Goal: Transaction & Acquisition: Obtain resource

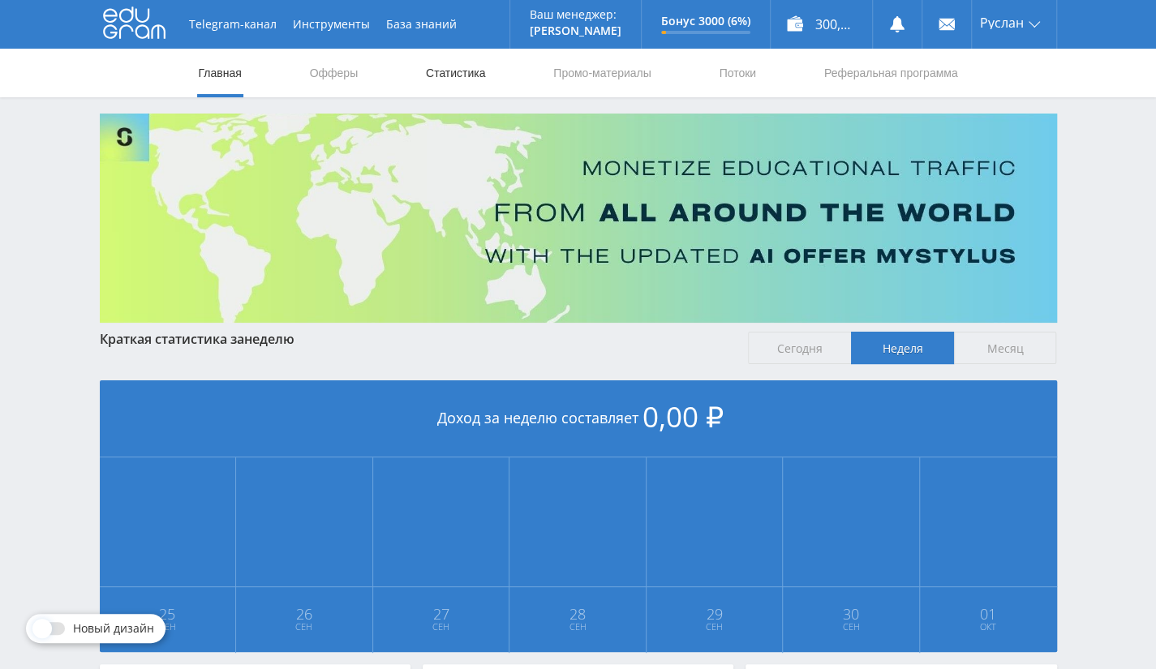
click at [454, 80] on link "Статистика" at bounding box center [455, 73] width 63 height 49
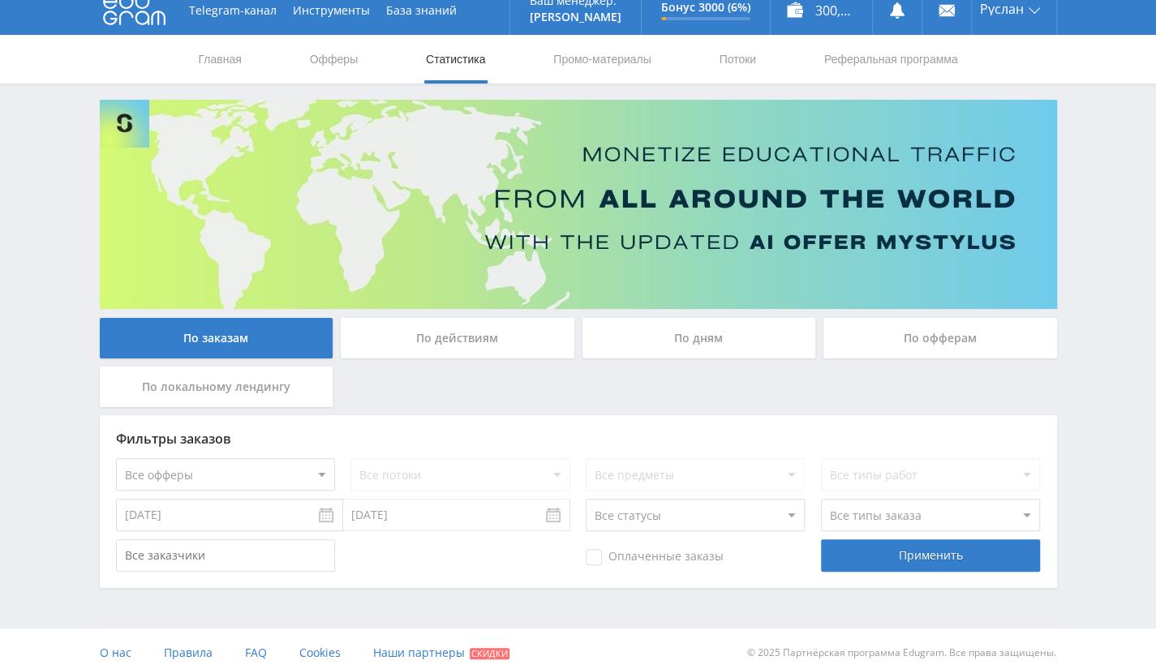
scroll to position [21, 0]
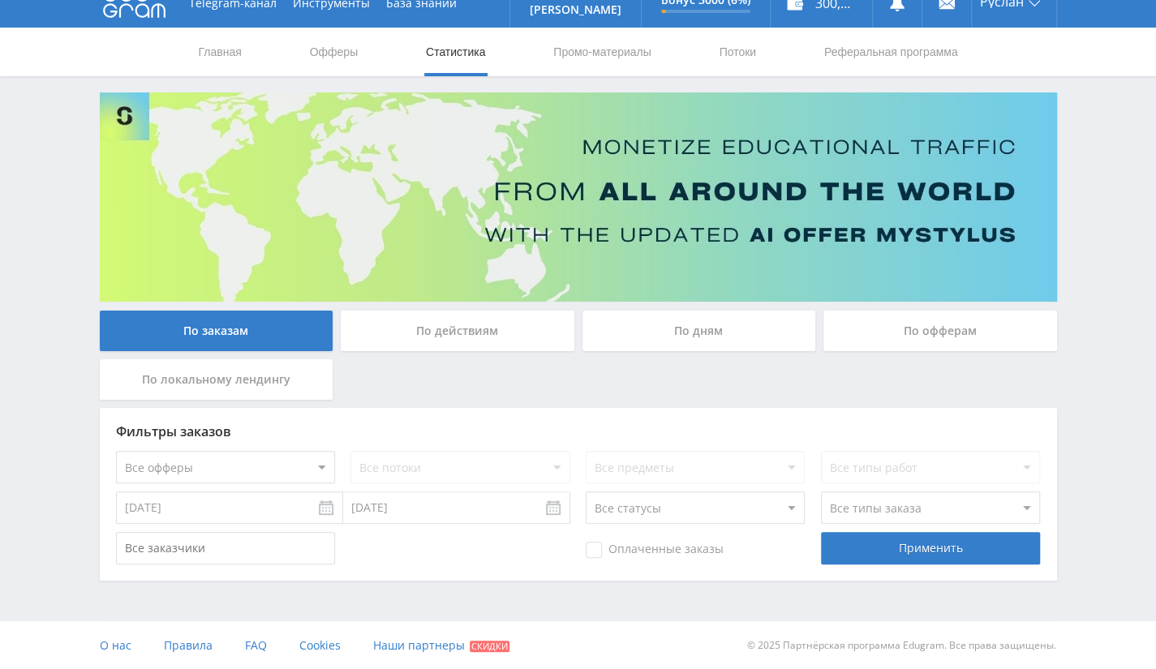
click at [934, 325] on div "По офферам" at bounding box center [940, 331] width 234 height 41
click at [0, 0] on input "По офферам" at bounding box center [0, 0] width 0 height 0
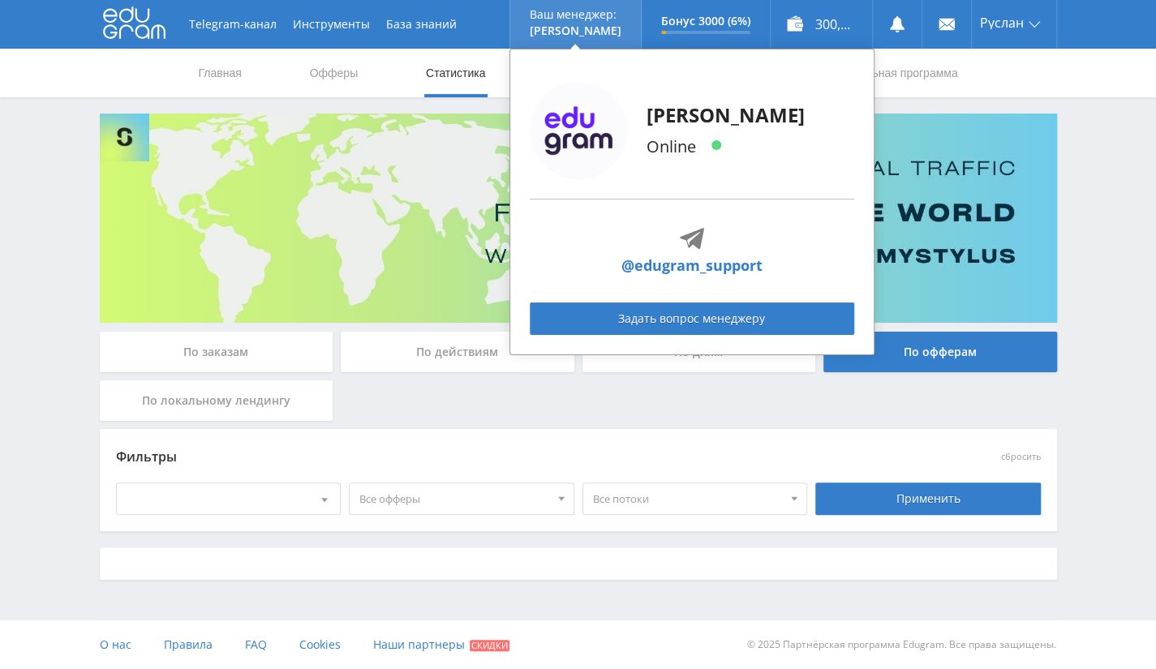
scroll to position [0, 0]
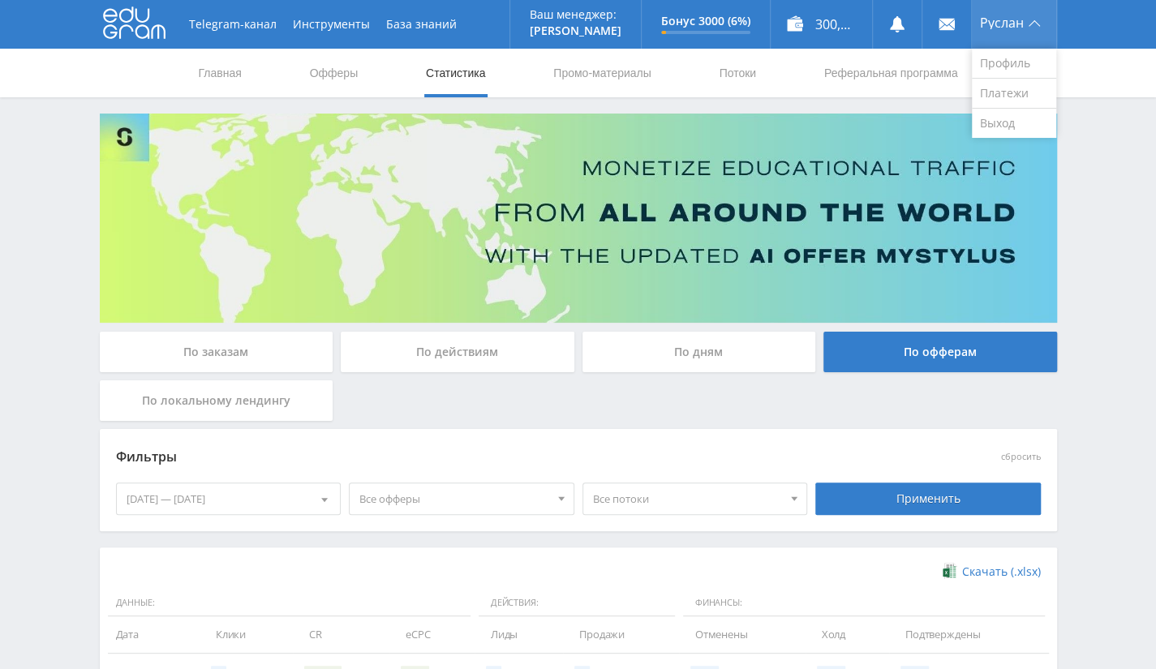
click at [1008, 23] on span "Руслан" at bounding box center [1002, 22] width 44 height 13
click at [1008, 26] on span "Руслан" at bounding box center [1002, 22] width 44 height 13
click at [990, 123] on link "Выход" at bounding box center [1014, 123] width 84 height 29
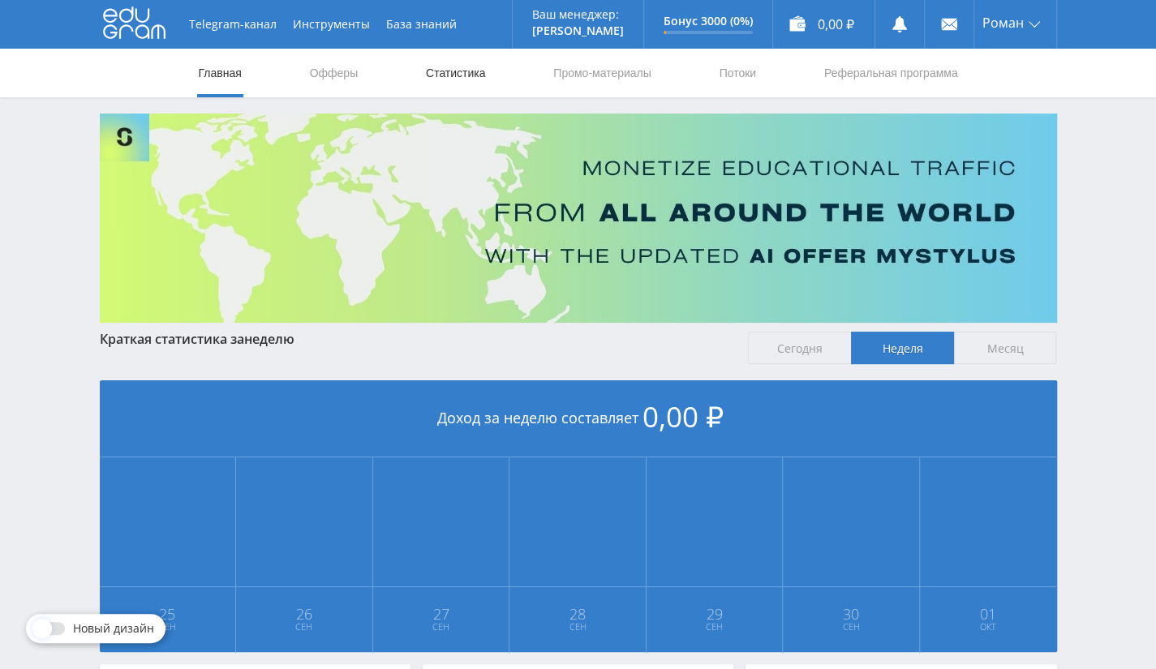
click at [471, 71] on link "Статистика" at bounding box center [455, 73] width 63 height 49
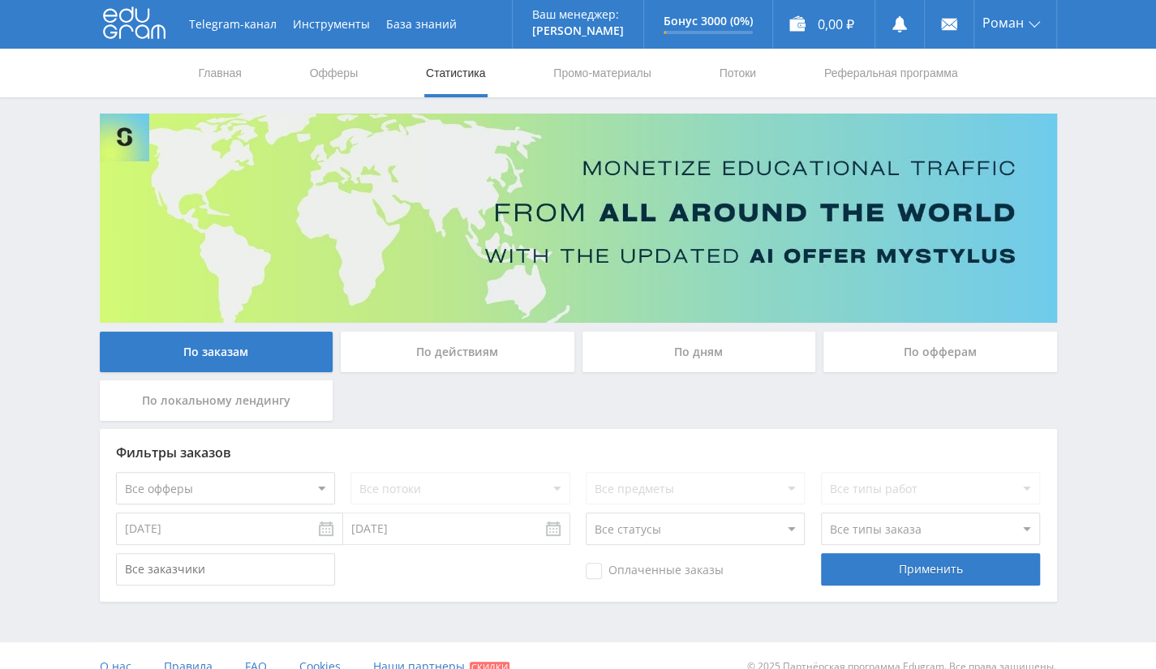
click at [917, 357] on div "По офферам" at bounding box center [940, 352] width 234 height 41
click at [0, 0] on input "По офферам" at bounding box center [0, 0] width 0 height 0
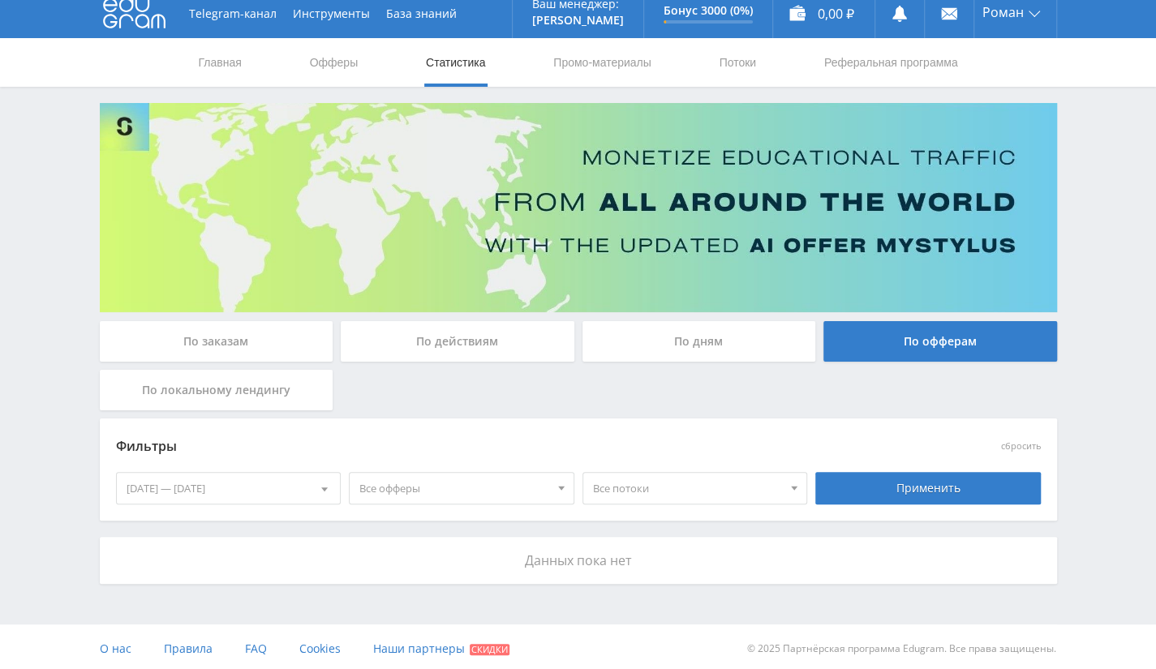
scroll to position [14, 0]
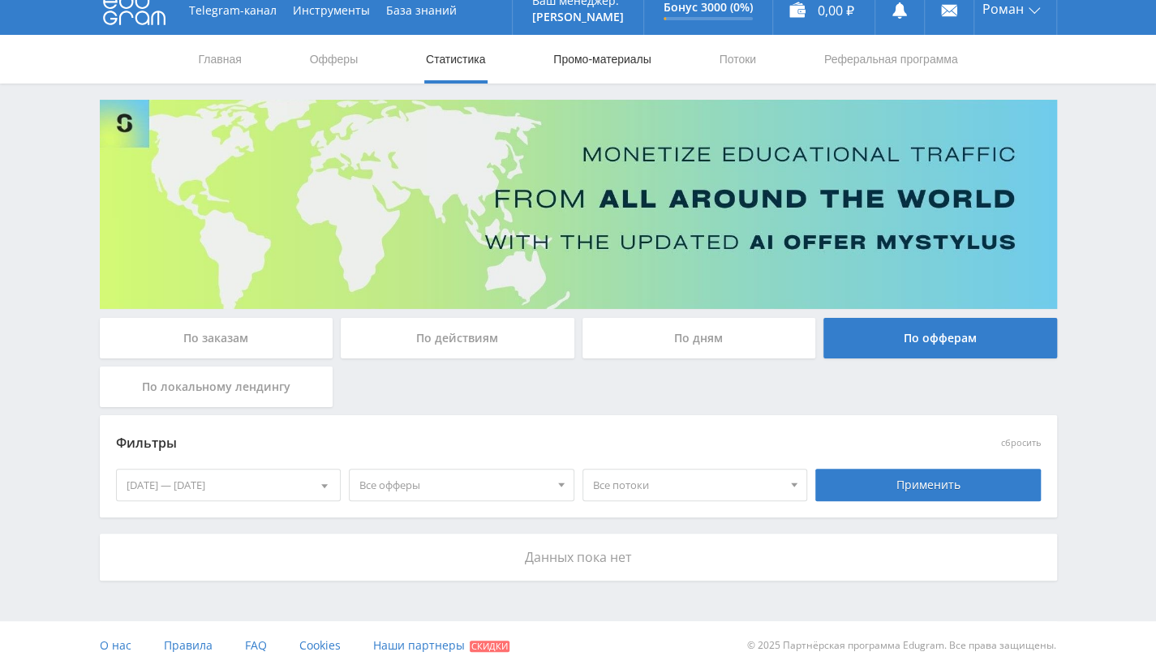
click at [634, 58] on link "Промо-материалы" at bounding box center [602, 59] width 101 height 49
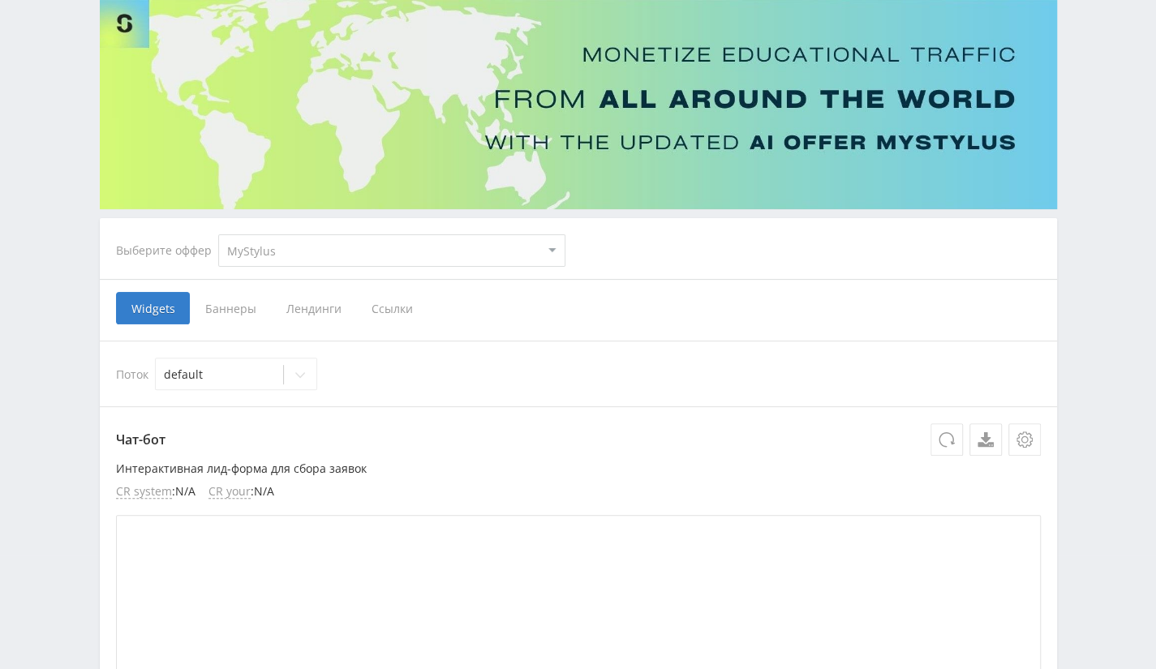
scroll to position [257, 0]
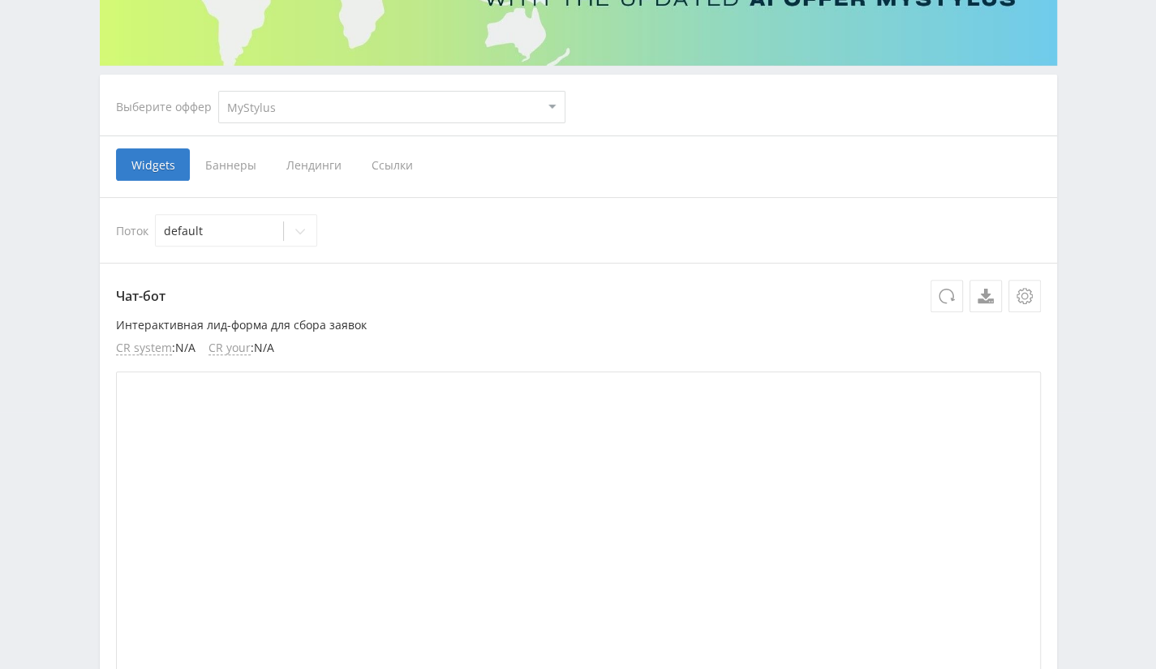
click at [471, 103] on select "MyStylus MyStylus - Revshare Кэмп Studybay Автор24 Studybay [GEOGRAPHIC_DATA] S…" at bounding box center [391, 107] width 347 height 32
select select "340"
click at [218, 91] on select "MyStylus MyStylus - Revshare Кэмп Studybay Автор24 Studybay [GEOGRAPHIC_DATA] S…" at bounding box center [391, 107] width 347 height 32
drag, startPoint x: 281, startPoint y: 103, endPoint x: 279, endPoint y: 116, distance: 13.1
click at [281, 103] on select "MyStylus MyStylus - Revshare Кэмп Studybay Автор24 Studybay [GEOGRAPHIC_DATA] S…" at bounding box center [391, 107] width 347 height 32
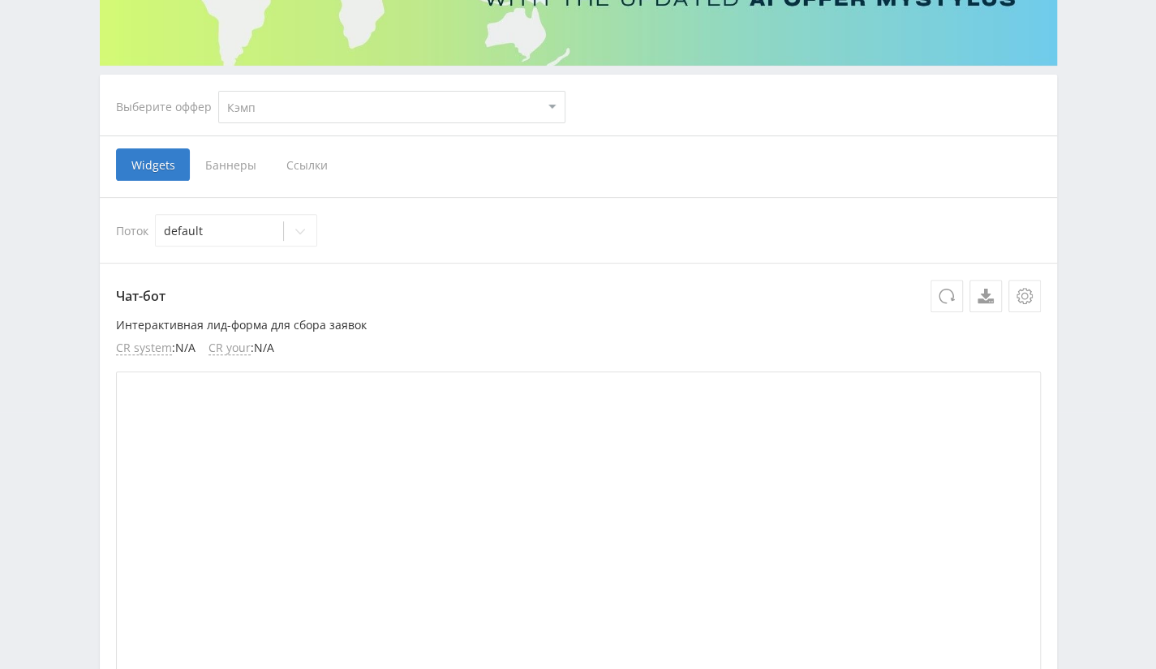
select select "1"
click at [218, 91] on select "MyStylus MyStylus - Revshare Кэмп Studybay Автор24 Studybay [GEOGRAPHIC_DATA] S…" at bounding box center [391, 107] width 347 height 32
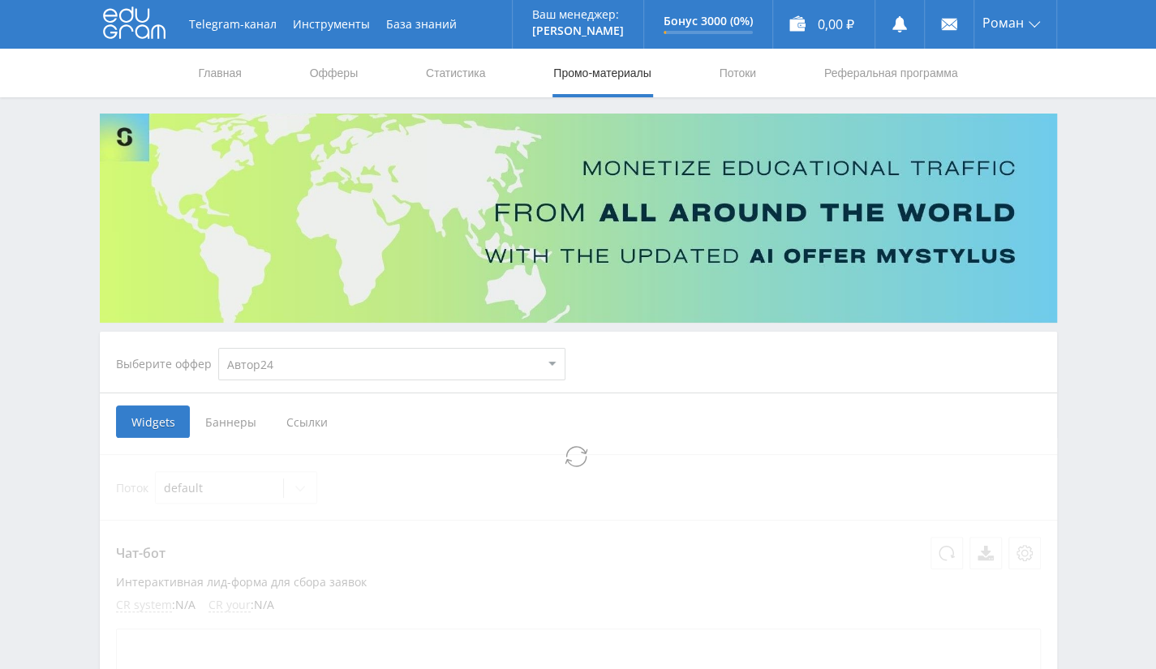
select select "1"
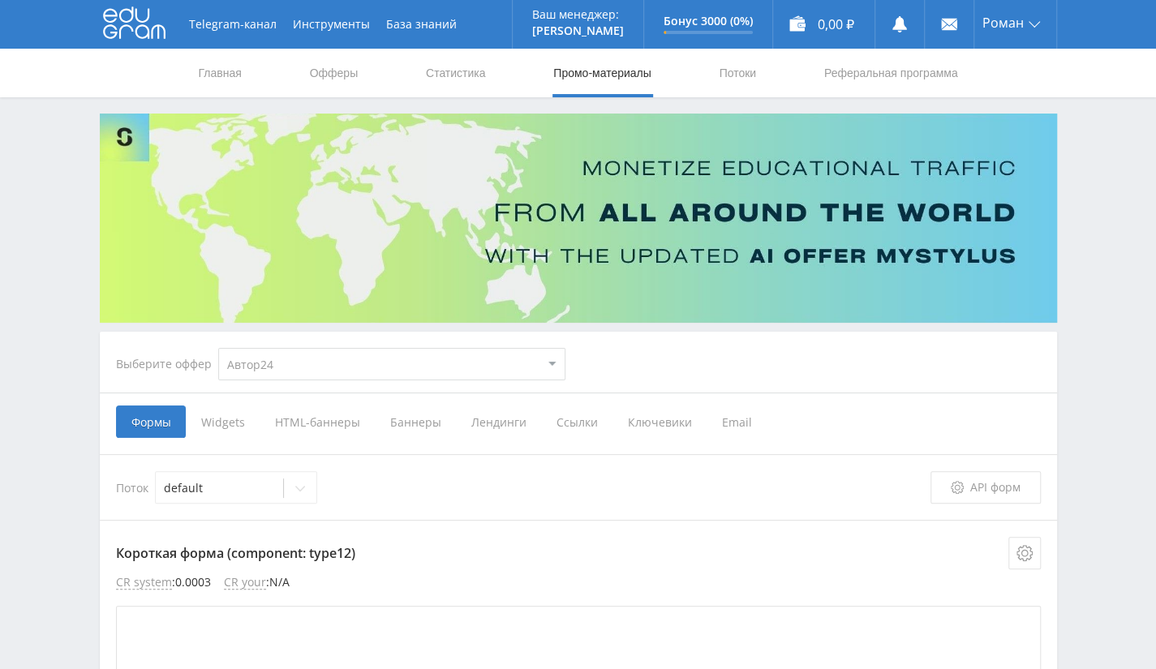
click at [227, 423] on span "Widgets" at bounding box center [223, 422] width 74 height 32
click at [0, 0] on input "Widgets" at bounding box center [0, 0] width 0 height 0
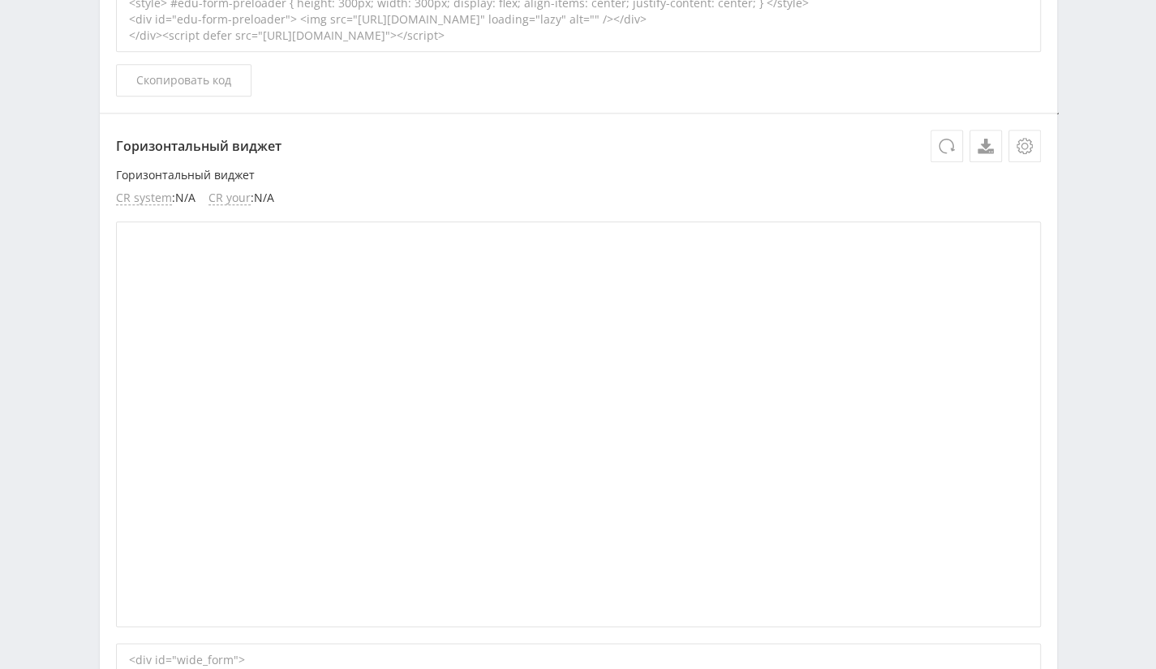
scroll to position [4700, 0]
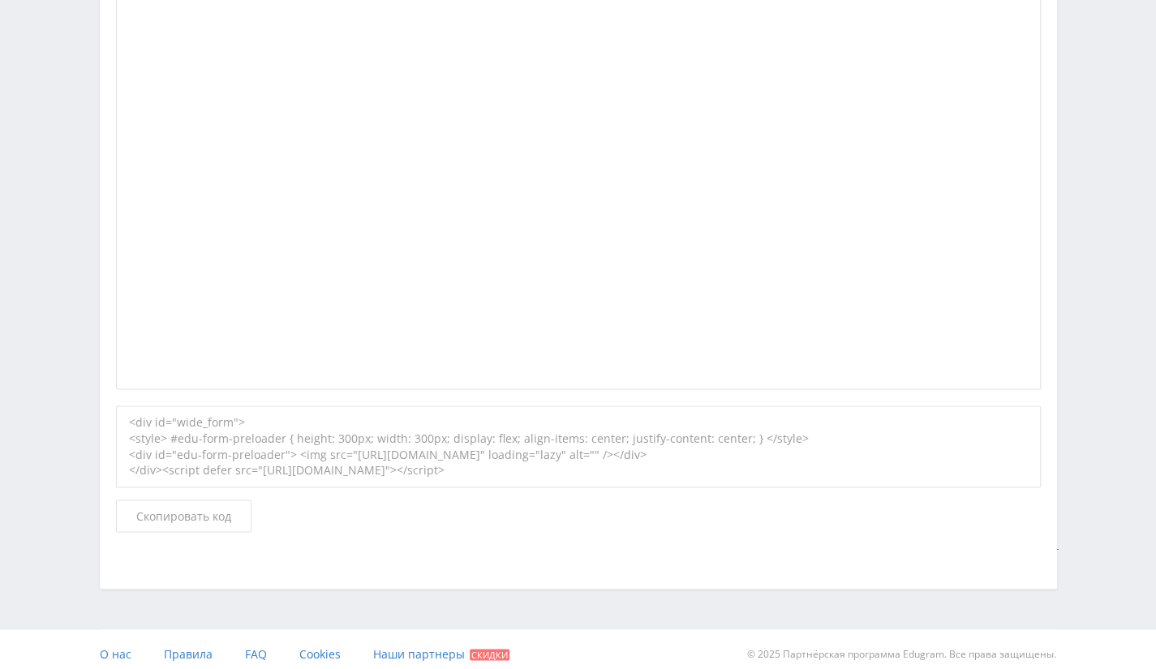
drag, startPoint x: 1152, startPoint y: 591, endPoint x: 1164, endPoint y: 600, distance: 15.6
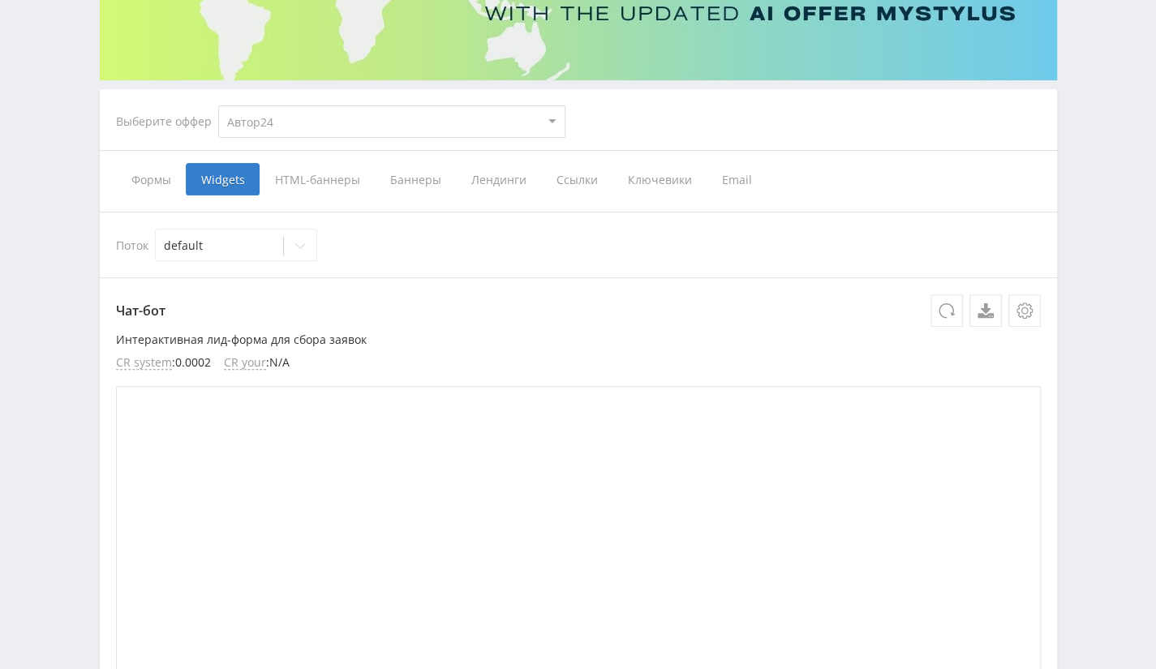
scroll to position [0, 0]
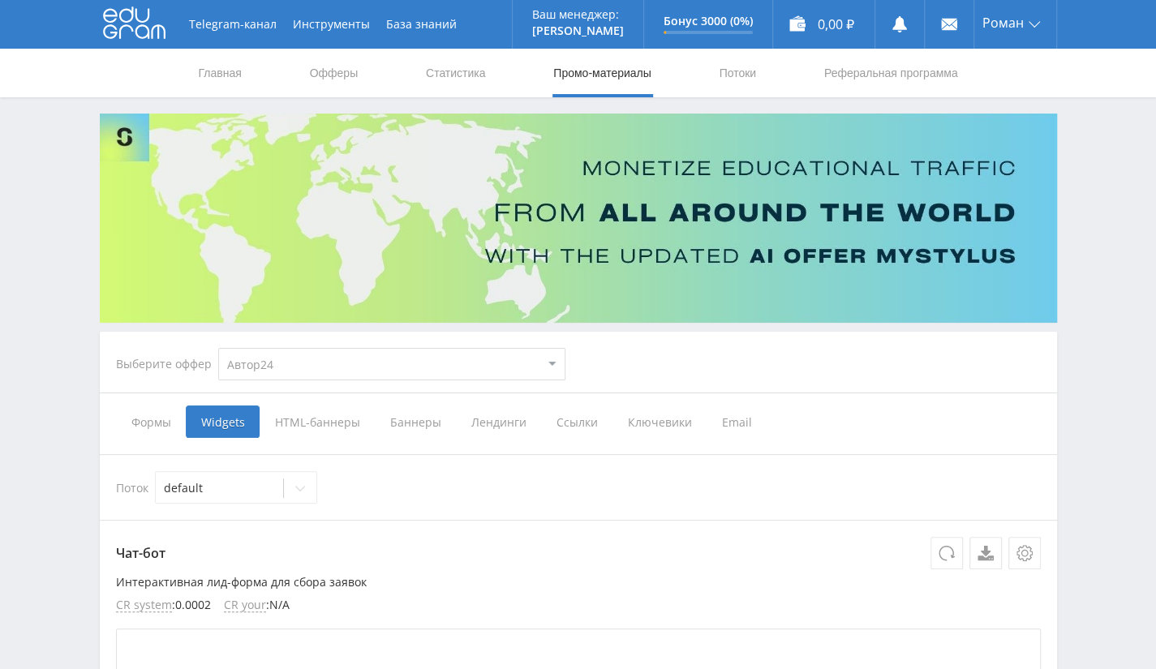
click at [425, 411] on span "Баннеры" at bounding box center [415, 422] width 81 height 32
click at [0, 0] on input "Баннеры" at bounding box center [0, 0] width 0 height 0
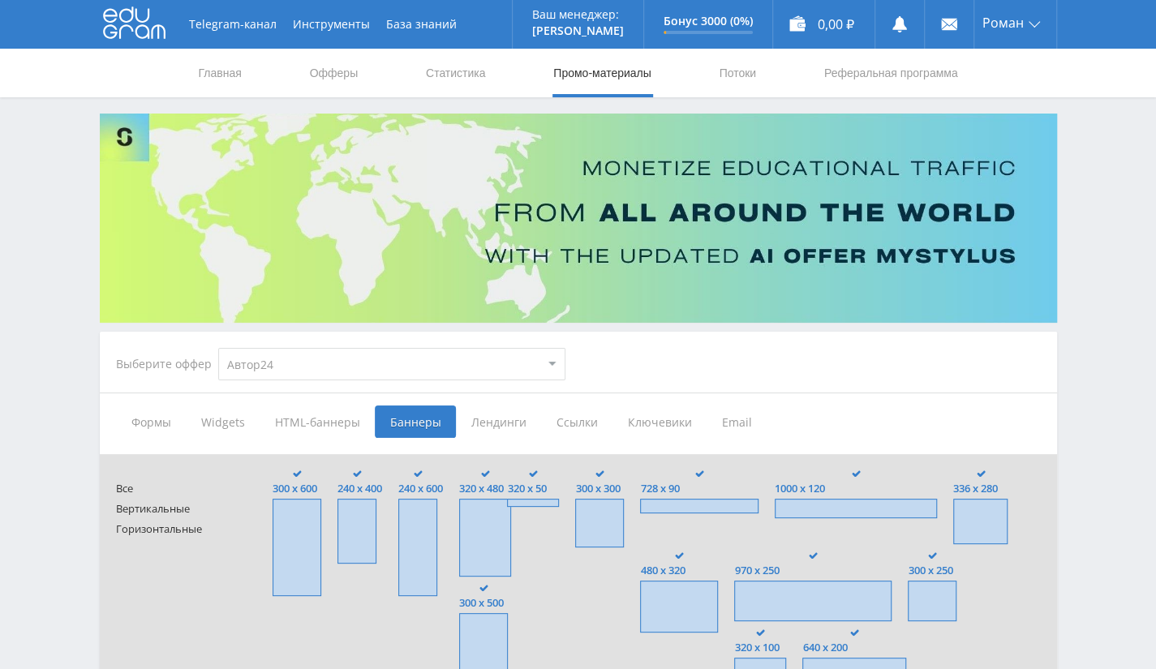
click at [470, 419] on span "Лендинги" at bounding box center [498, 422] width 85 height 32
click at [0, 0] on input "Лендинги" at bounding box center [0, 0] width 0 height 0
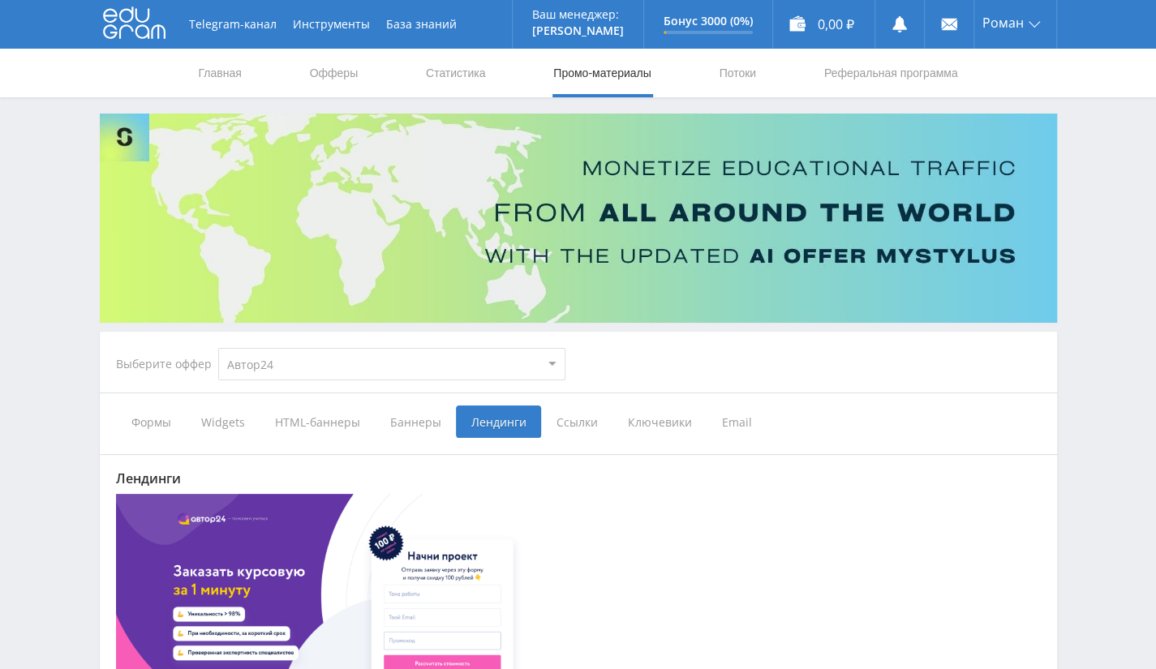
click at [586, 424] on span "Ссылки" at bounding box center [576, 422] width 71 height 32
click at [0, 0] on input "Ссылки" at bounding box center [0, 0] width 0 height 0
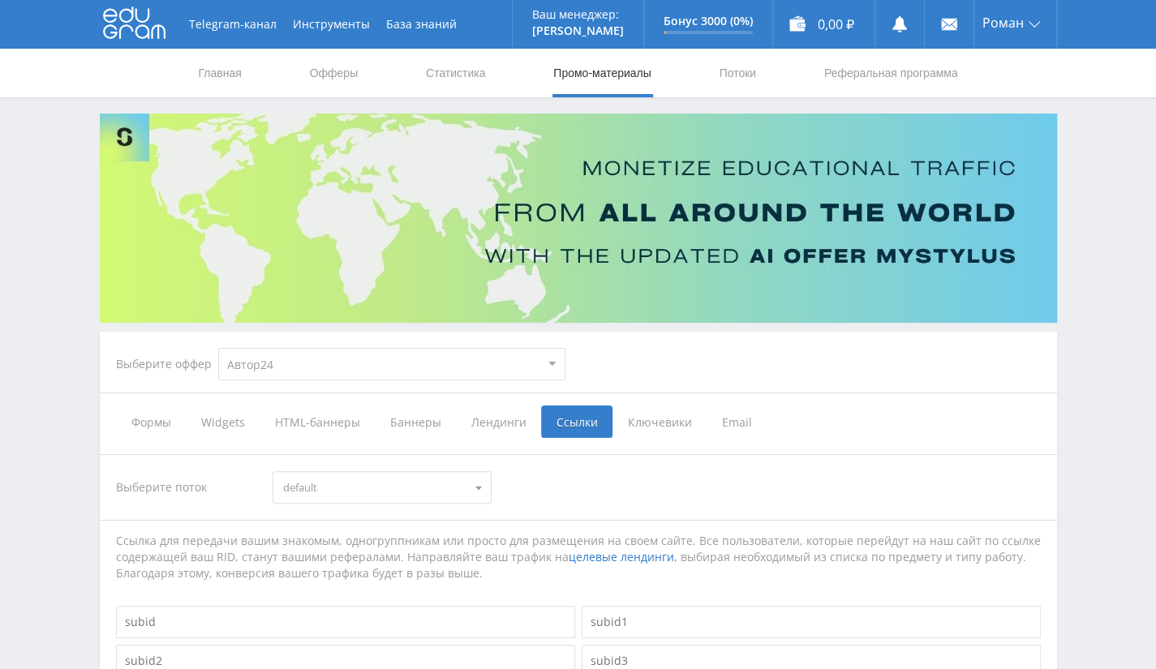
click at [499, 418] on span "Лендинги" at bounding box center [498, 422] width 85 height 32
click at [0, 0] on input "Лендинги" at bounding box center [0, 0] width 0 height 0
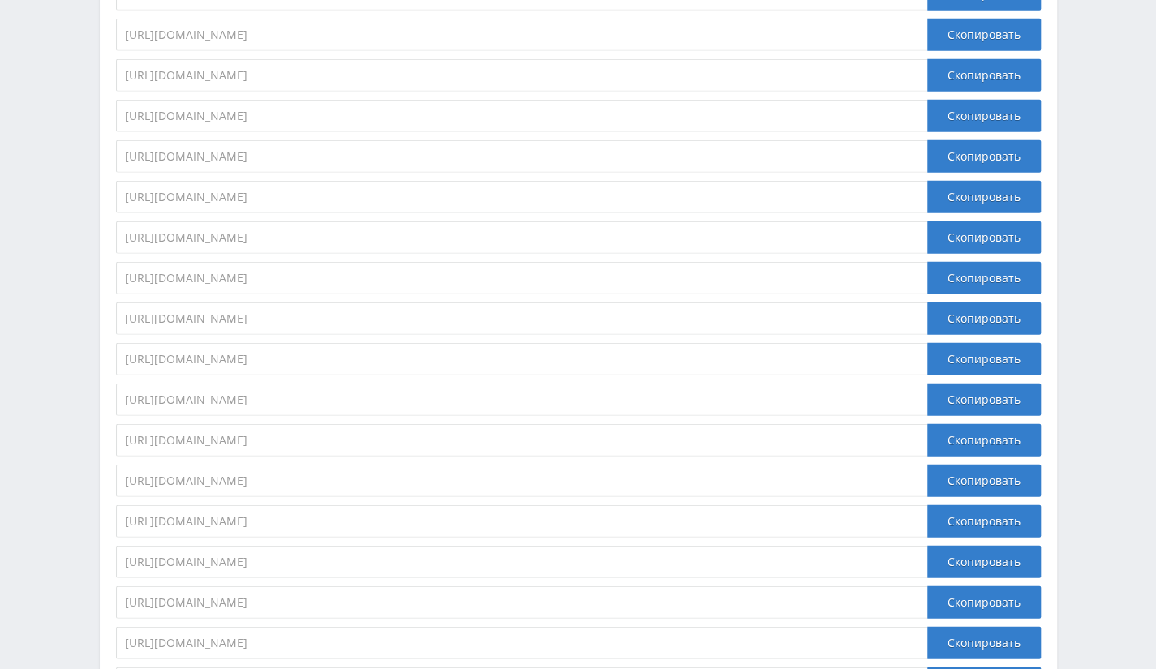
scroll to position [2028, 0]
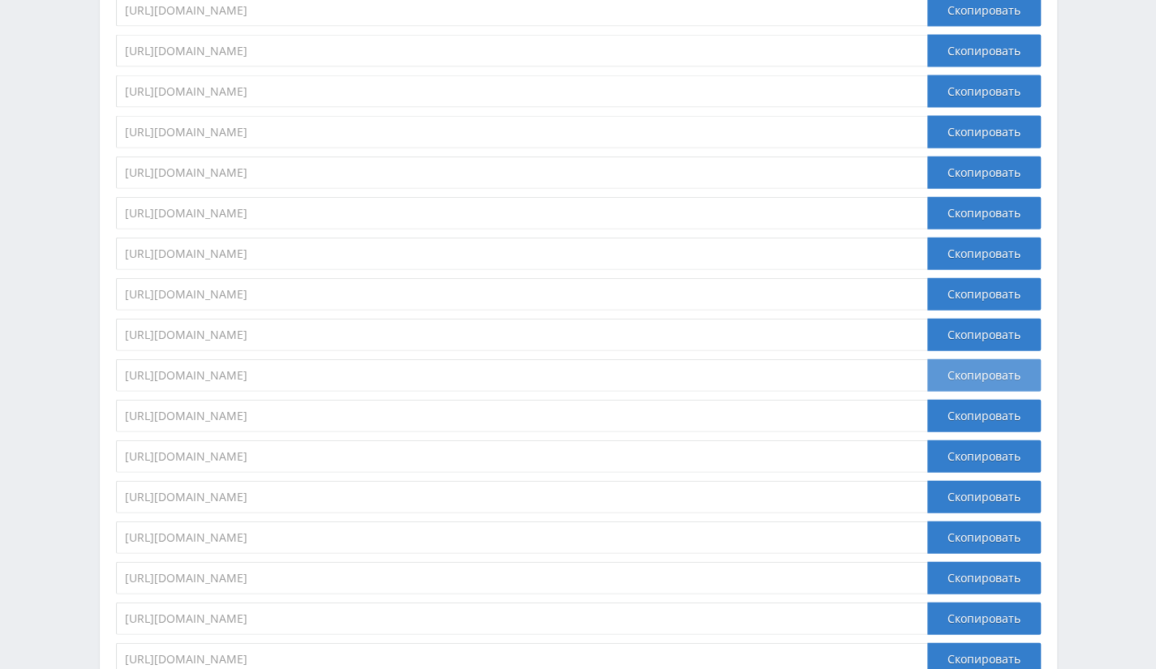
click at [962, 380] on div "Скопировать" at bounding box center [984, 375] width 114 height 32
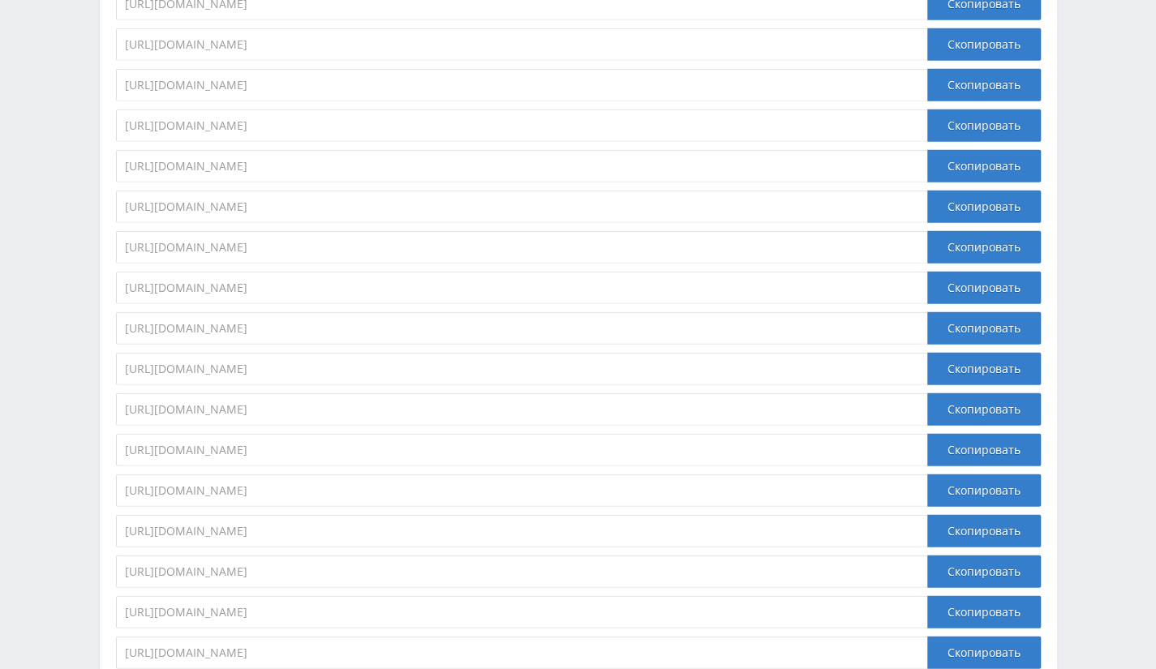
scroll to position [2434, 0]
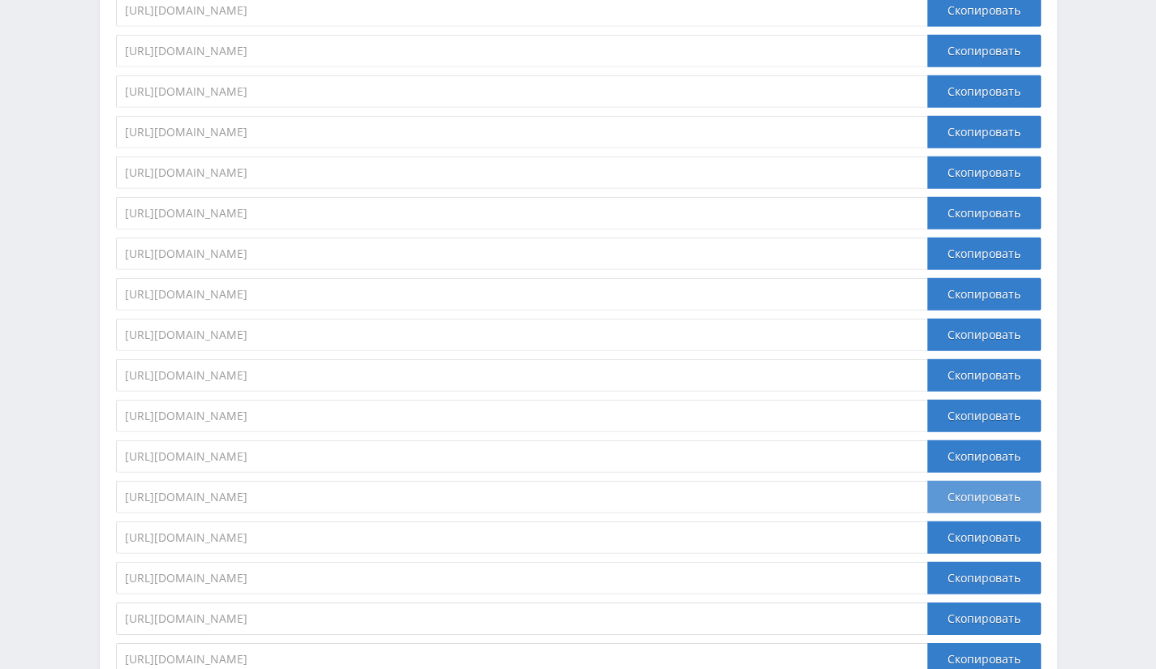
click at [952, 484] on div "Скопировать" at bounding box center [984, 497] width 114 height 32
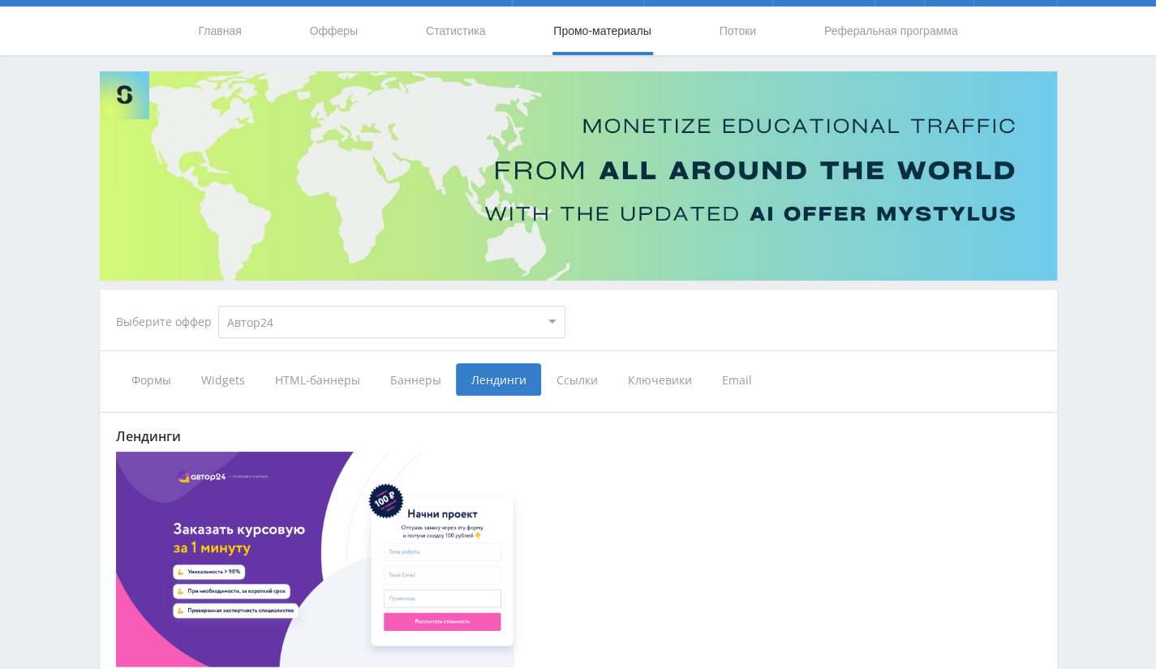
scroll to position [0, 0]
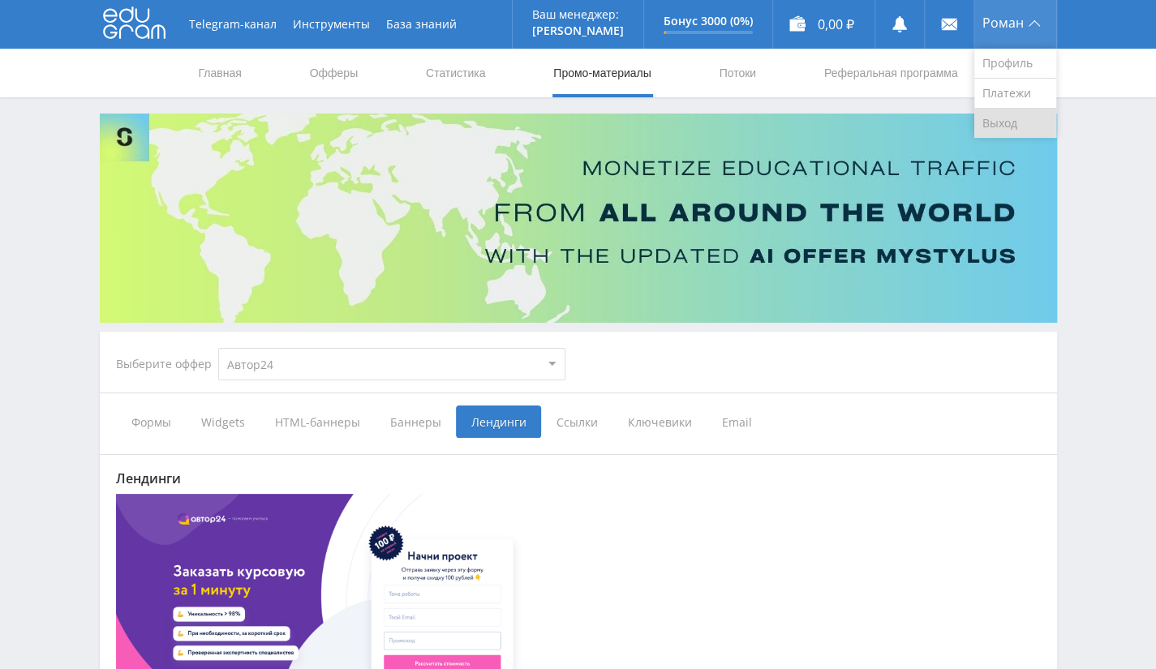
drag, startPoint x: 1012, startPoint y: 125, endPoint x: 742, endPoint y: 45, distance: 282.6
click at [1012, 125] on link "Выход" at bounding box center [1015, 123] width 82 height 29
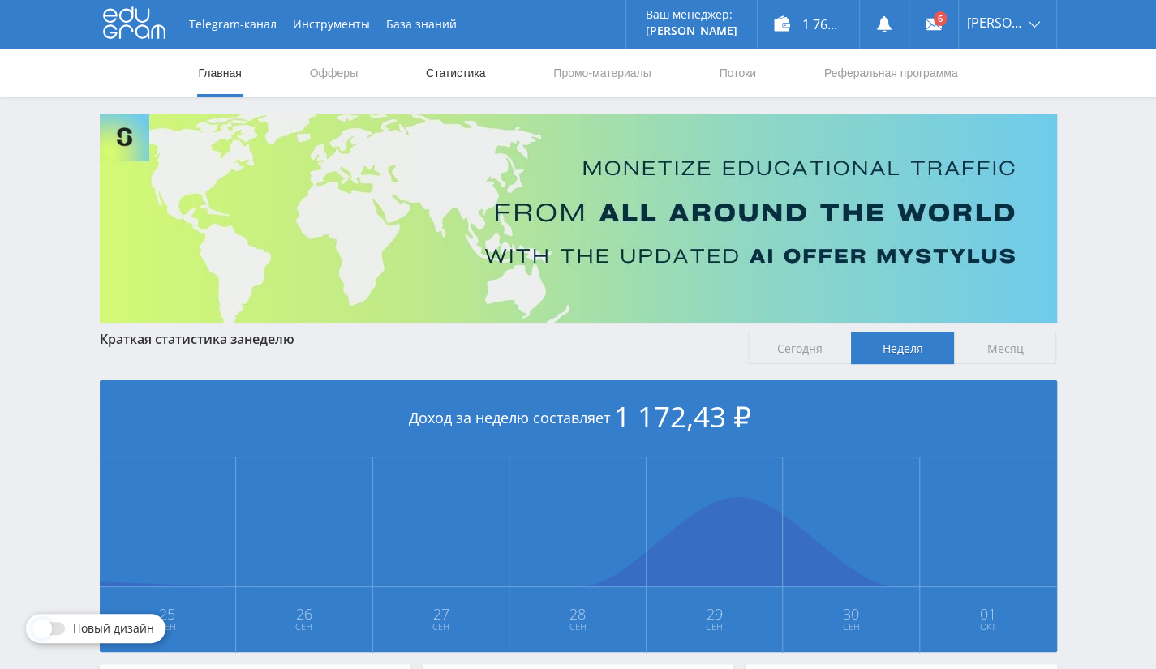
click at [461, 62] on link "Статистика" at bounding box center [455, 73] width 63 height 49
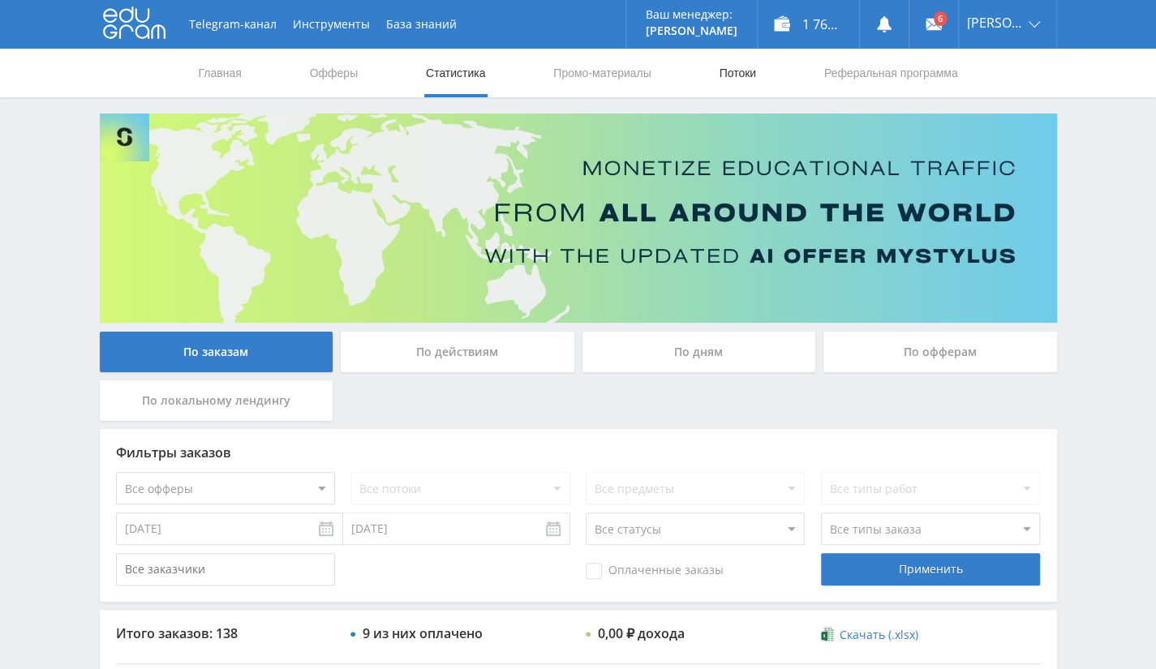
click at [732, 67] on link "Потоки" at bounding box center [737, 73] width 41 height 49
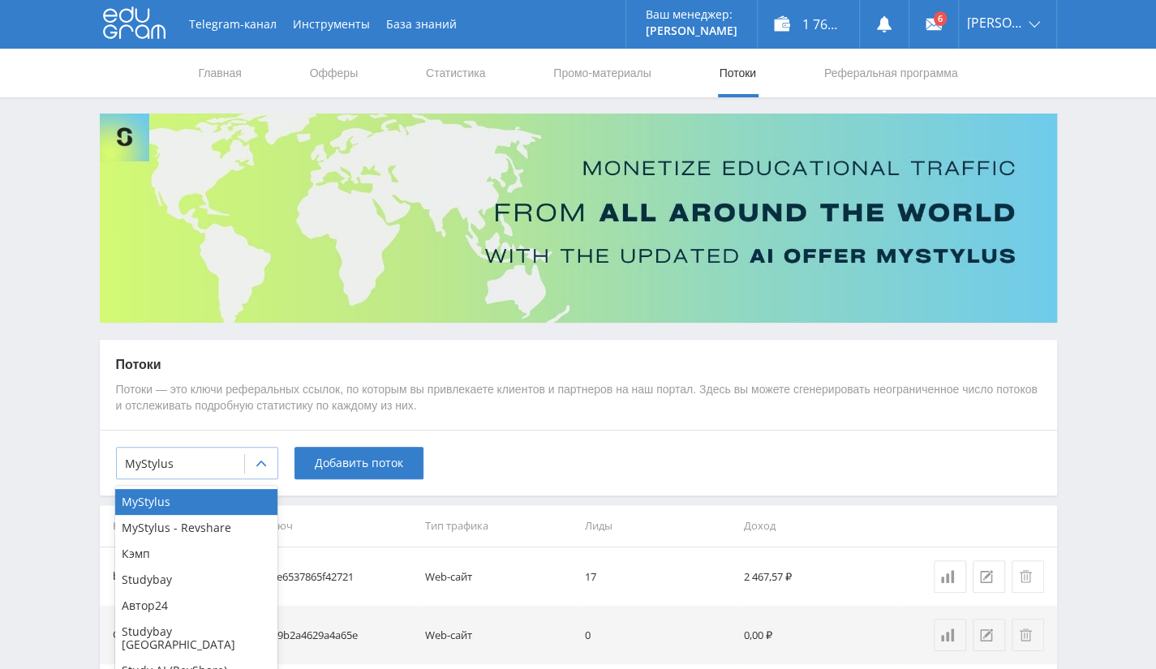
click at [216, 474] on div "MyStylus" at bounding box center [180, 464] width 127 height 23
click at [162, 603] on div "Автор24" at bounding box center [196, 606] width 162 height 26
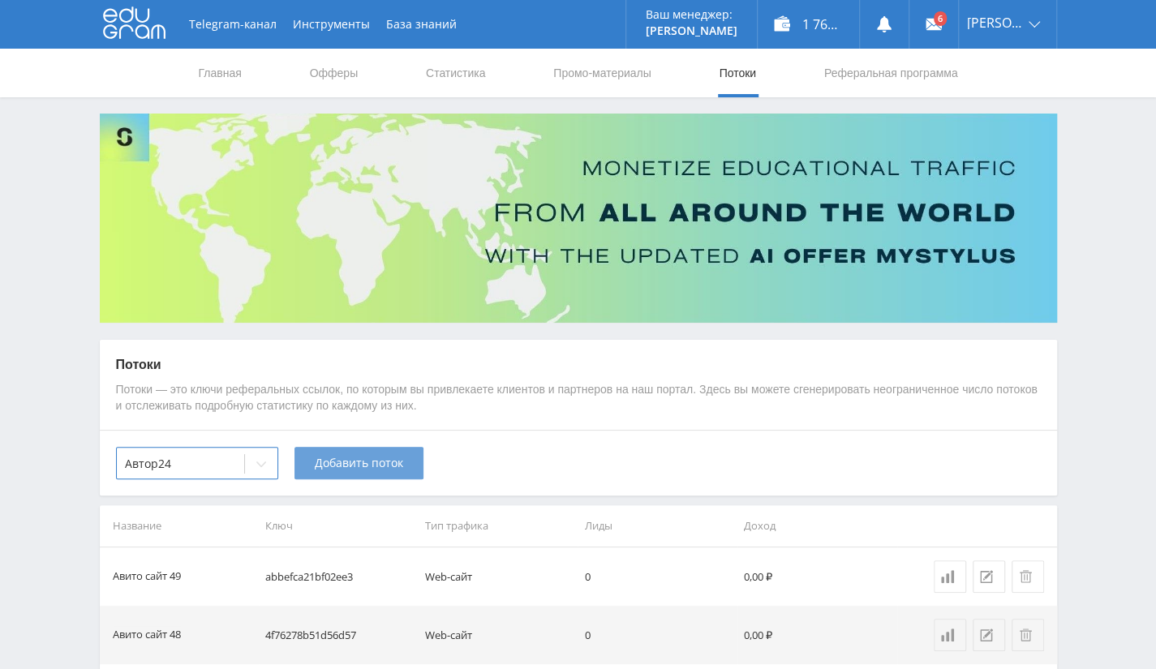
click at [371, 470] on span "Добавить поток" at bounding box center [359, 463] width 88 height 13
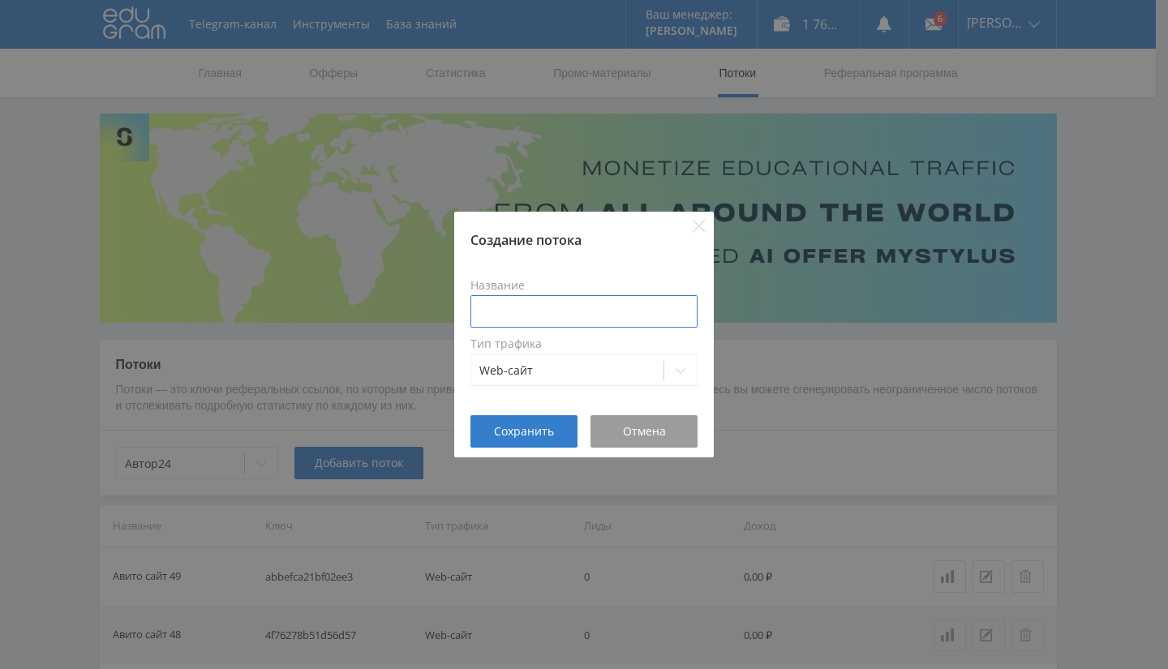
click at [598, 320] on input at bounding box center [584, 311] width 227 height 32
type input "Бот в тг/тест"
click at [535, 453] on div "Сохранить Отмена" at bounding box center [584, 436] width 260 height 42
click at [539, 429] on span "Сохранить" at bounding box center [524, 431] width 60 height 13
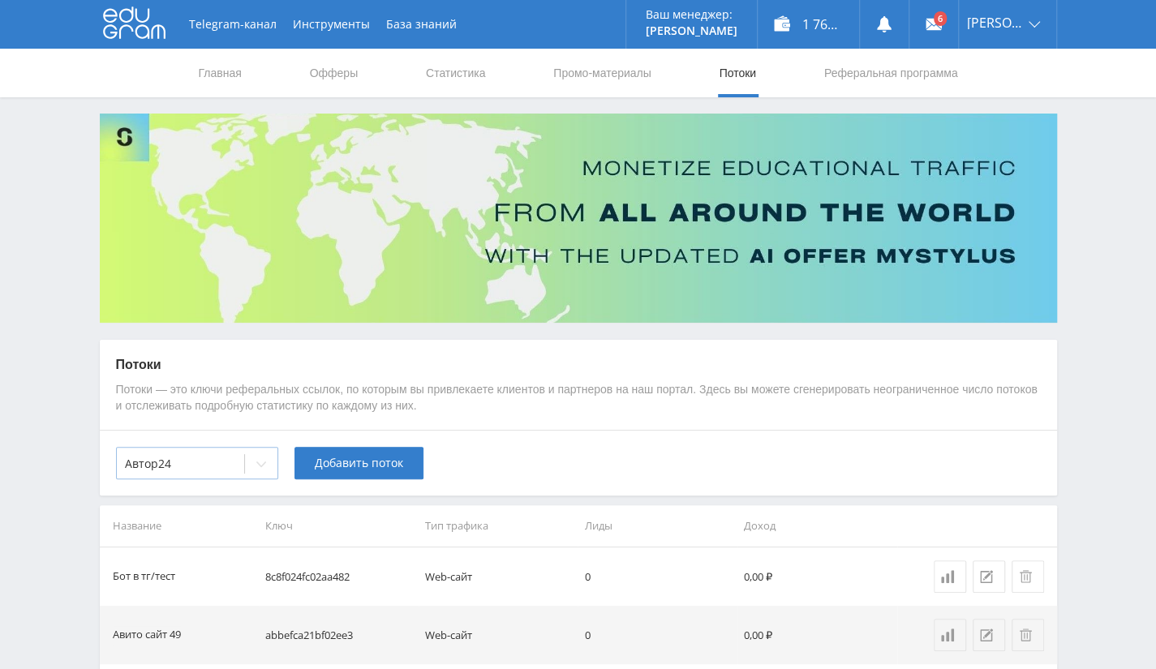
click at [240, 459] on div "Автор24" at bounding box center [180, 464] width 127 height 23
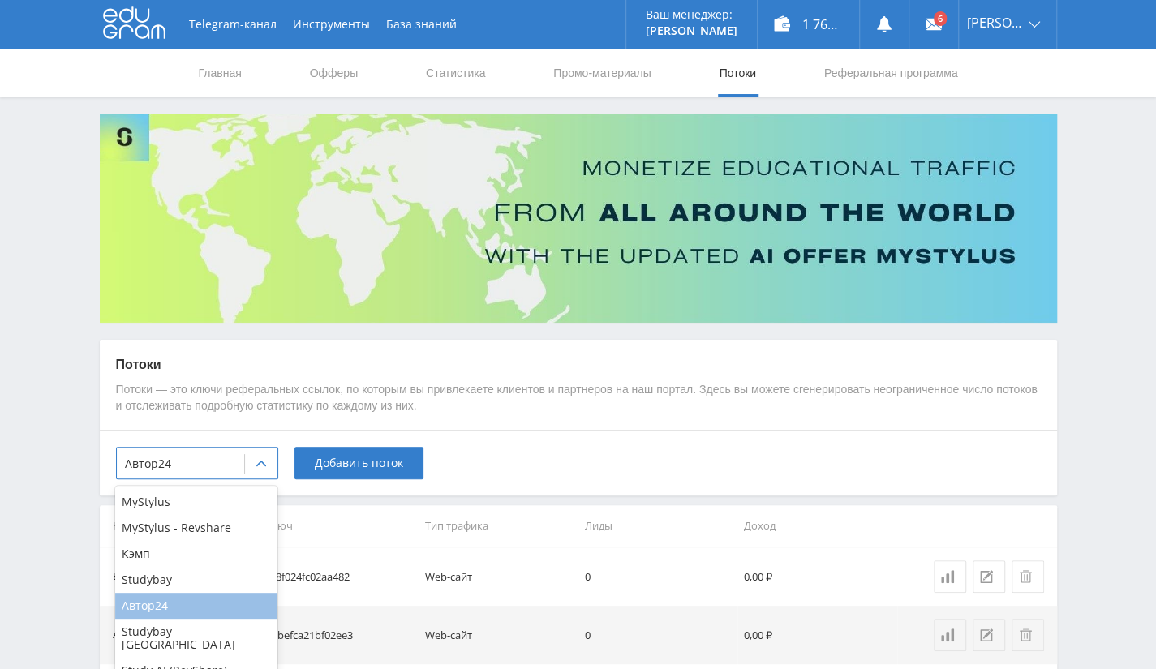
click at [213, 600] on div "Автор24" at bounding box center [196, 606] width 162 height 26
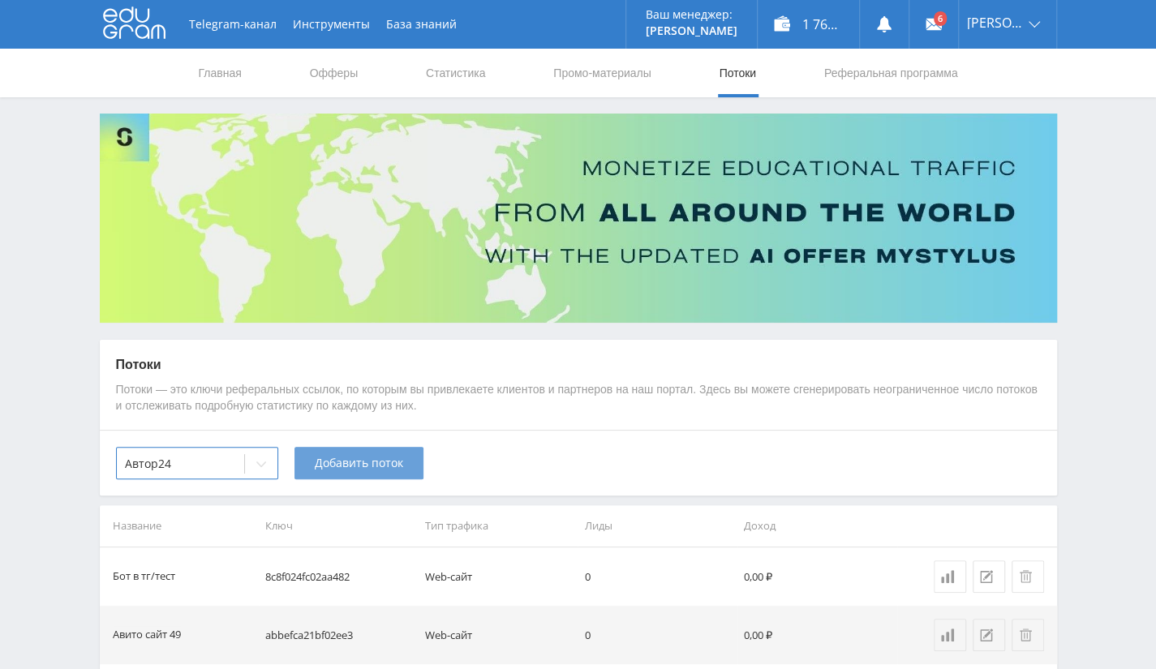
click at [331, 466] on span "Добавить поток" at bounding box center [359, 463] width 88 height 13
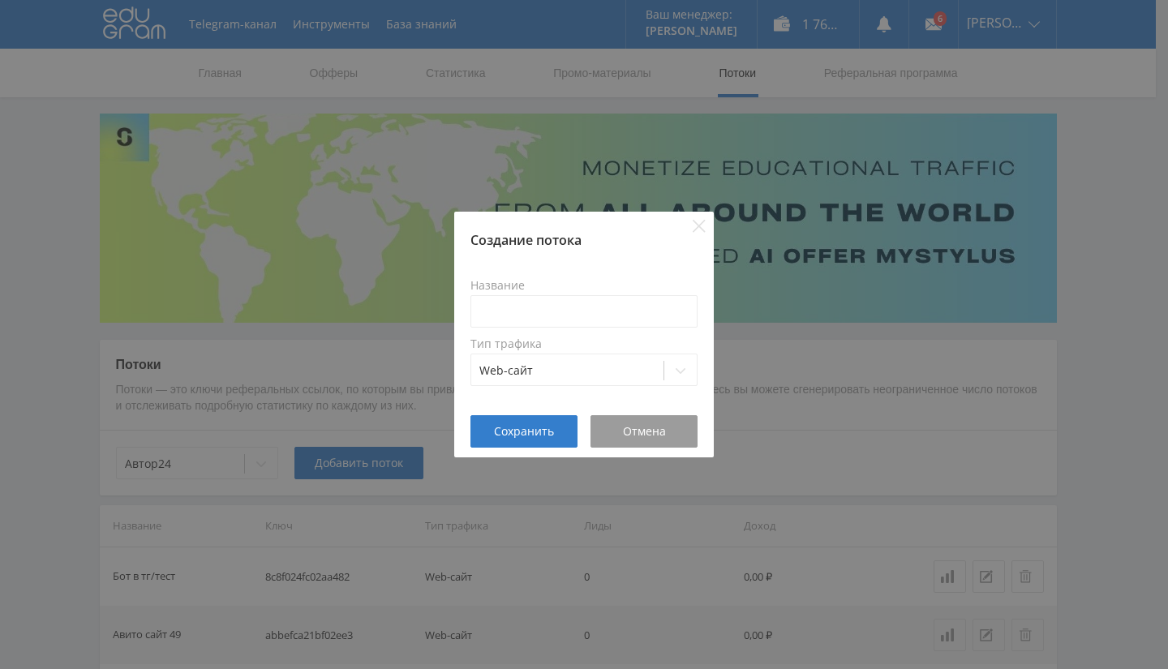
click at [518, 290] on label "Название" at bounding box center [584, 285] width 227 height 13
click at [519, 316] on input at bounding box center [584, 311] width 227 height 32
type input "Новый ленд/тест"
click at [557, 441] on button "Сохранить" at bounding box center [524, 431] width 107 height 32
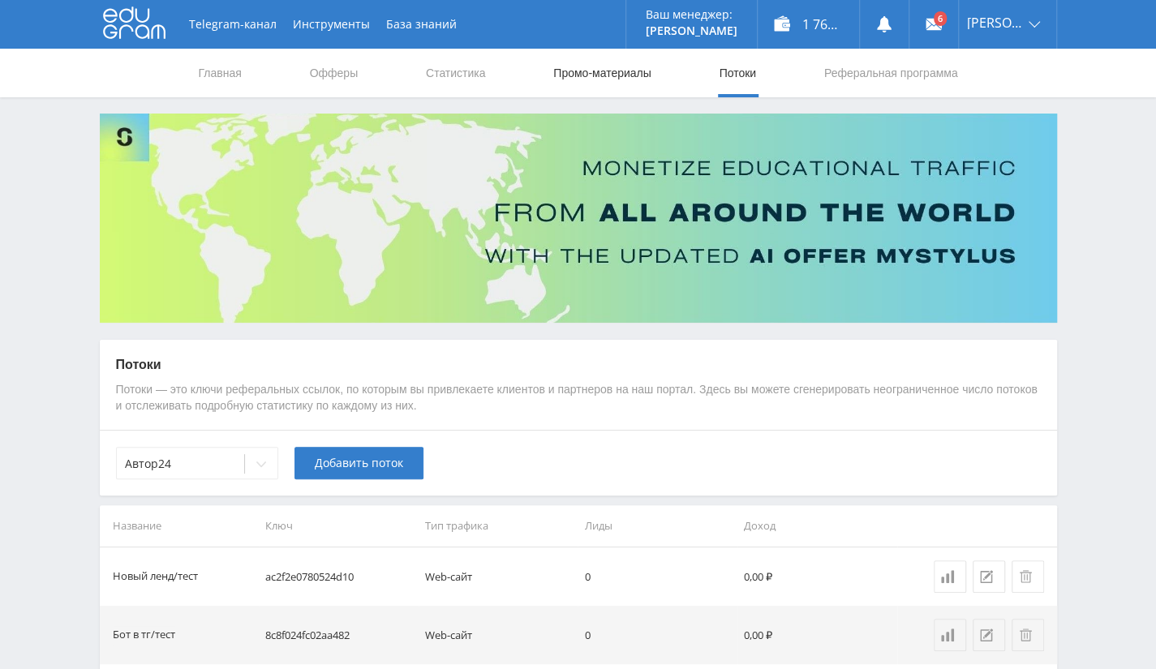
click at [571, 84] on link "Промо-материалы" at bounding box center [602, 73] width 101 height 49
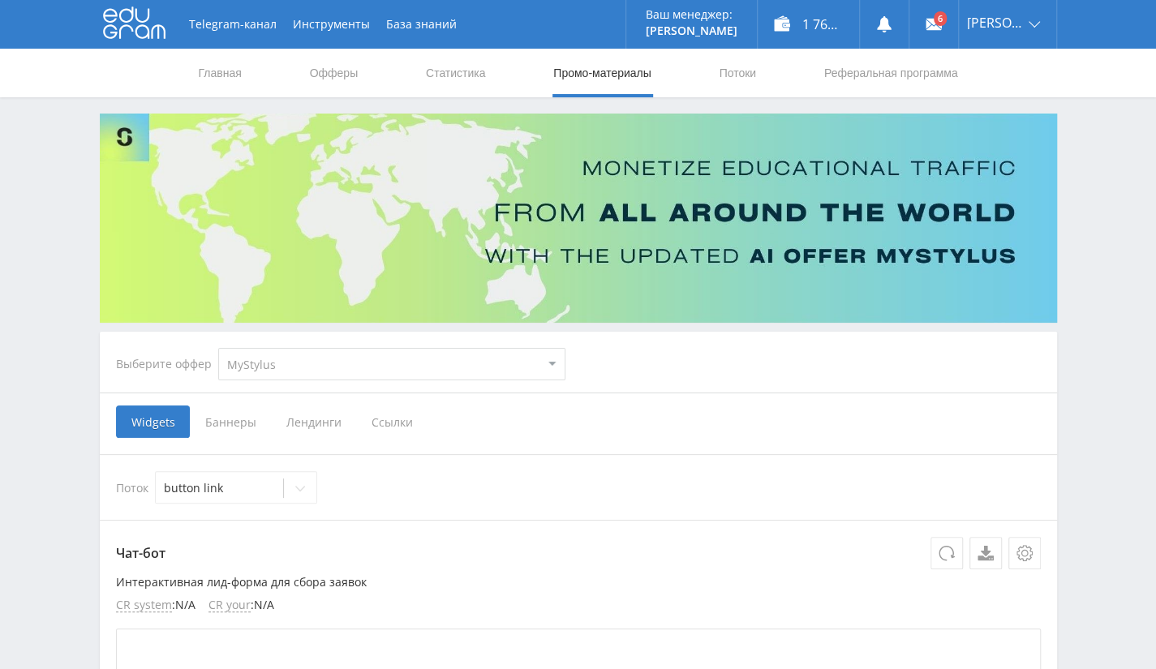
click at [388, 359] on select "MyStylus MyStylus - Revshare Кэмп Studybay Автор24 Studybay [GEOGRAPHIC_DATA] S…" at bounding box center [391, 364] width 347 height 32
select select "3"
click at [218, 348] on select "MyStylus MyStylus - Revshare Кэмп Studybay Автор24 Studybay [GEOGRAPHIC_DATA] S…" at bounding box center [391, 364] width 347 height 32
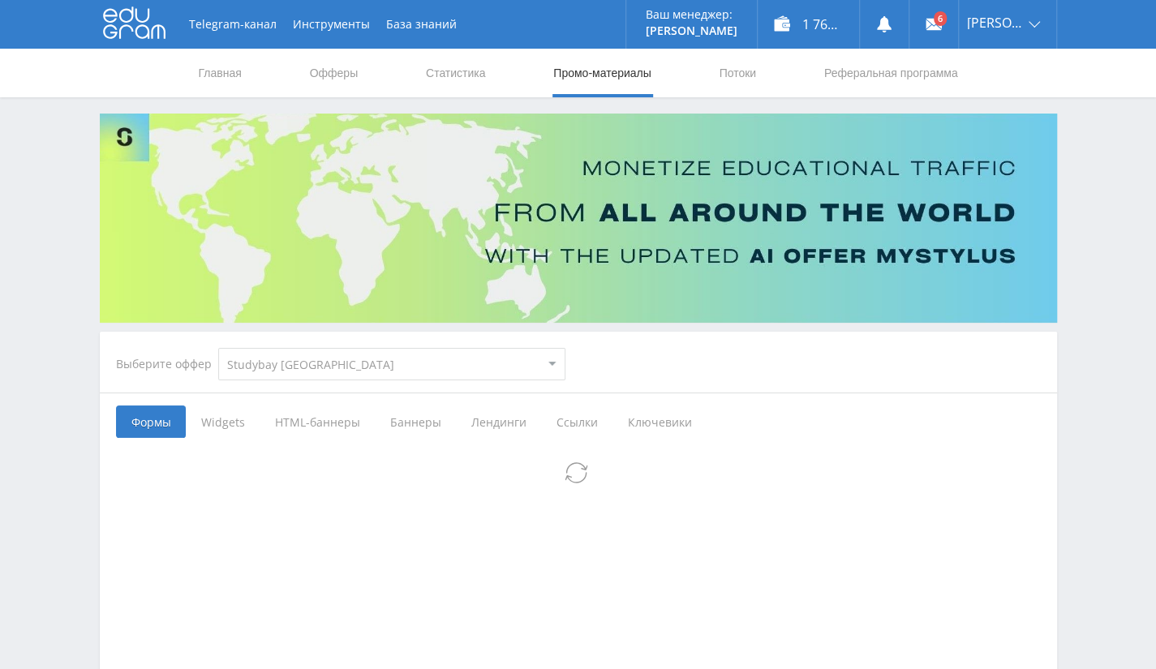
click at [373, 340] on div "Выберите оффер MyStylus MyStylus - Revshare Кэмп Studybay Автор24 Studybay Braz…" at bounding box center [340, 364] width 475 height 58
click at [363, 366] on select "MyStylus MyStylus - Revshare Кэмп Studybay Автор24 Studybay [GEOGRAPHIC_DATA] S…" at bounding box center [391, 364] width 347 height 32
select select "1"
click at [218, 348] on select "MyStylus MyStylus - Revshare Кэмп Studybay Автор24 Studybay [GEOGRAPHIC_DATA] S…" at bounding box center [391, 364] width 347 height 32
select select "1"
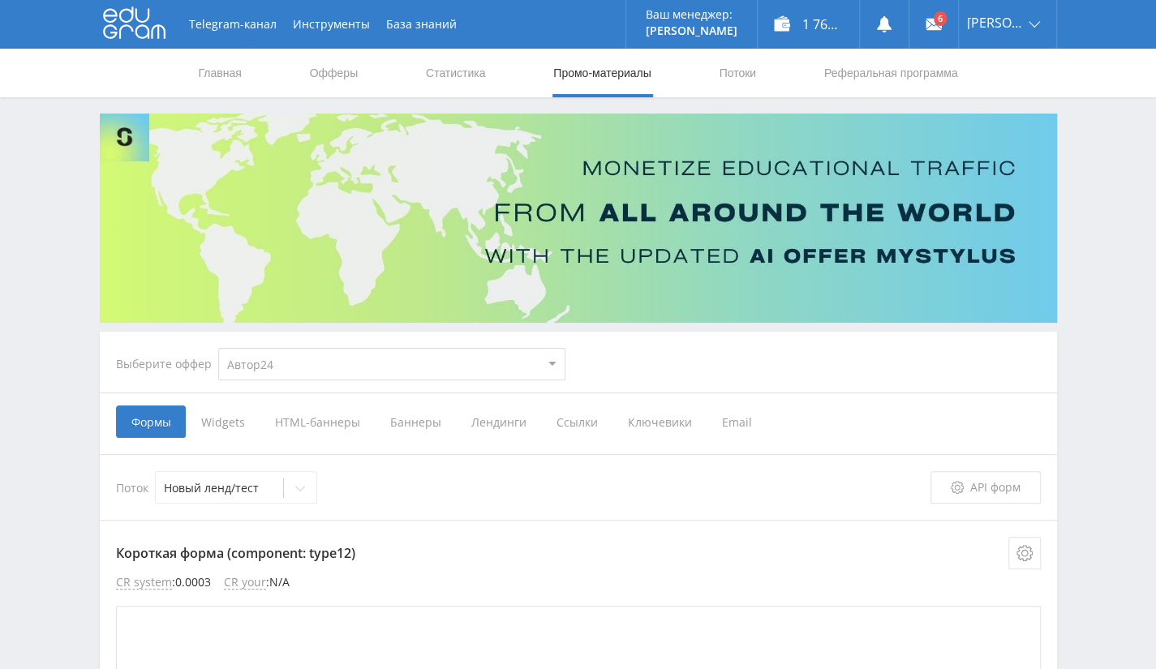
click at [547, 414] on span "Ссылки" at bounding box center [576, 422] width 71 height 32
click at [0, 0] on input "Ссылки" at bounding box center [0, 0] width 0 height 0
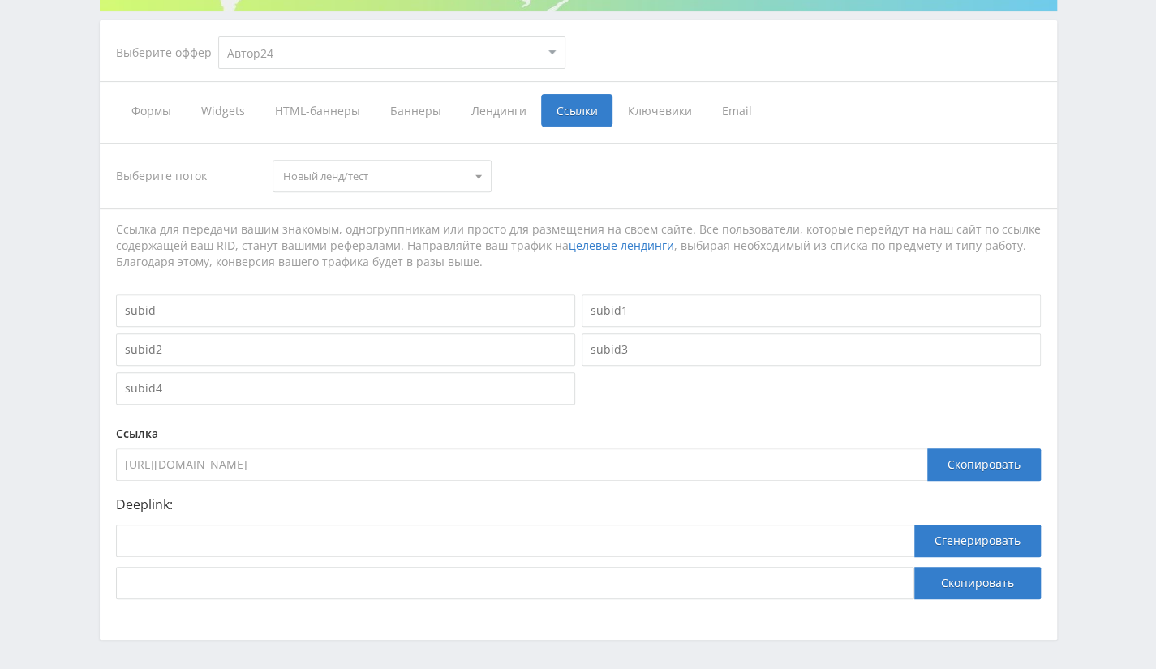
scroll to position [325, 0]
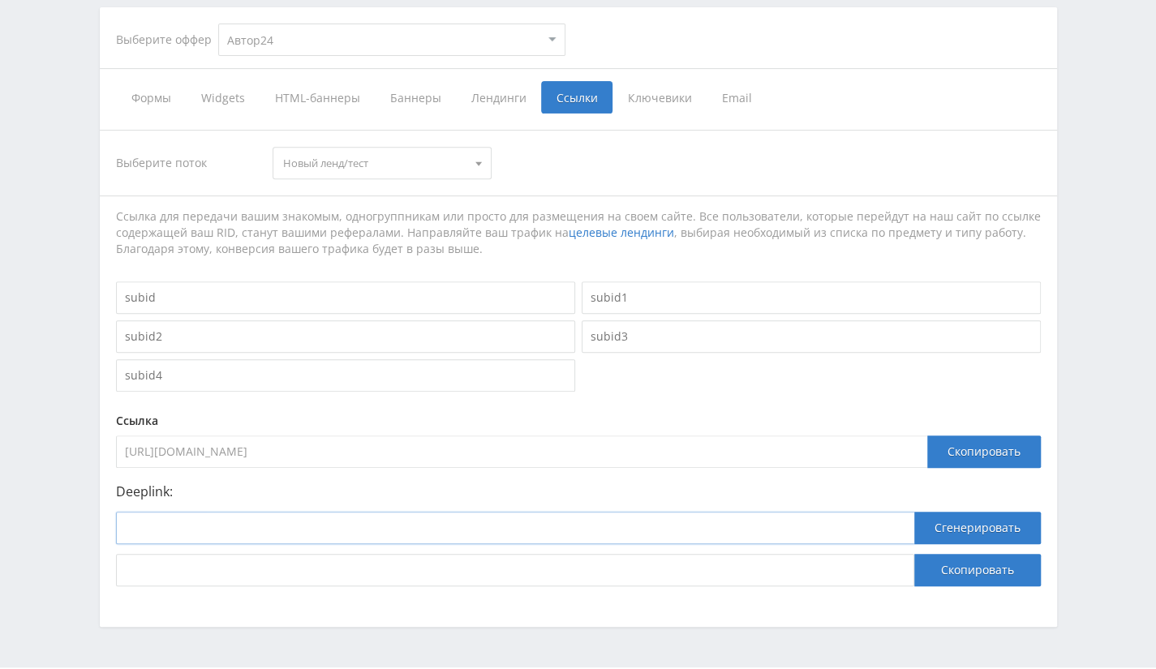
click at [320, 517] on input at bounding box center [515, 528] width 798 height 32
paste input "https://uber-model.webflow.io/"
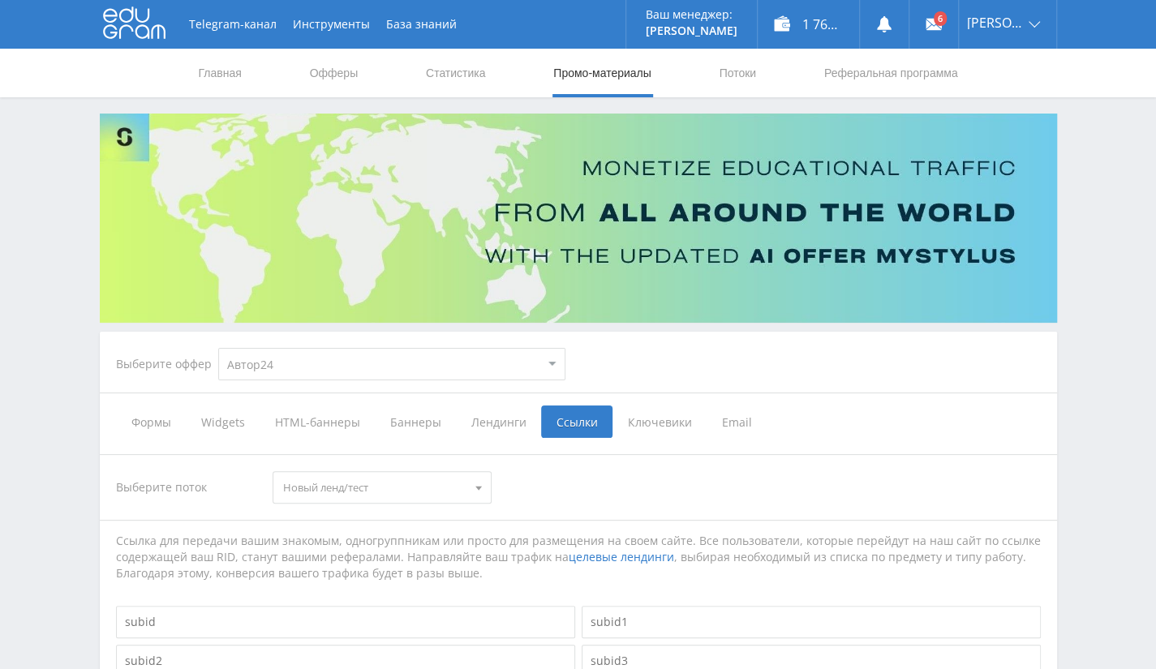
scroll to position [370, 0]
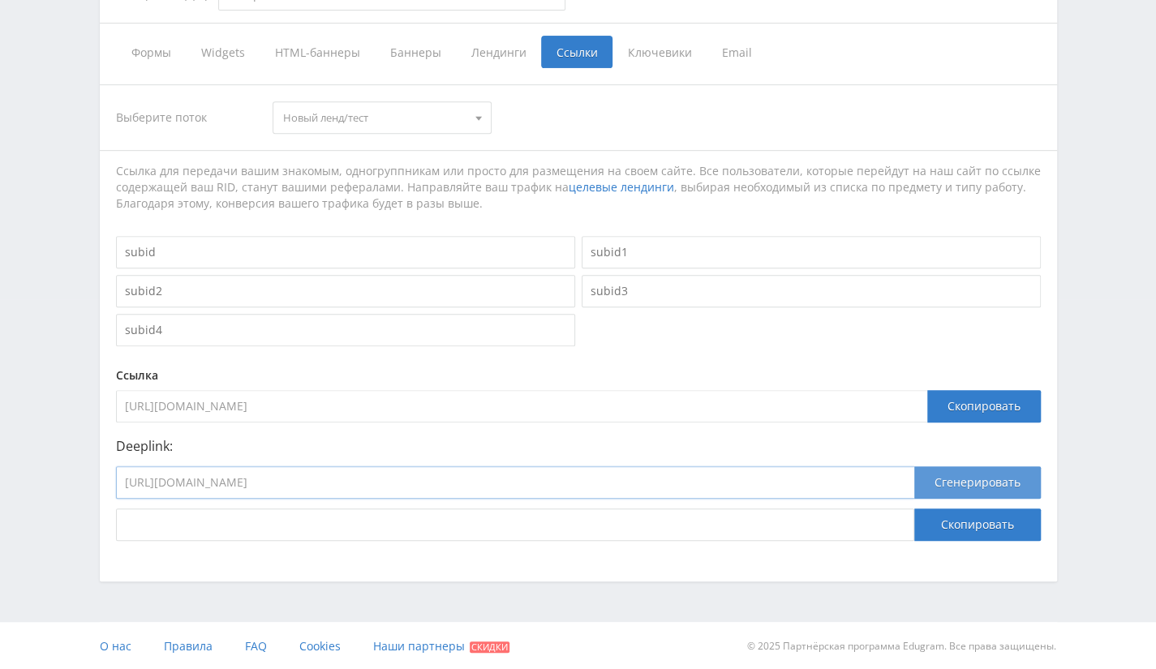
type input "https://uber-model.webflow.io/"
click at [995, 479] on button "Сгенерировать" at bounding box center [977, 482] width 127 height 32
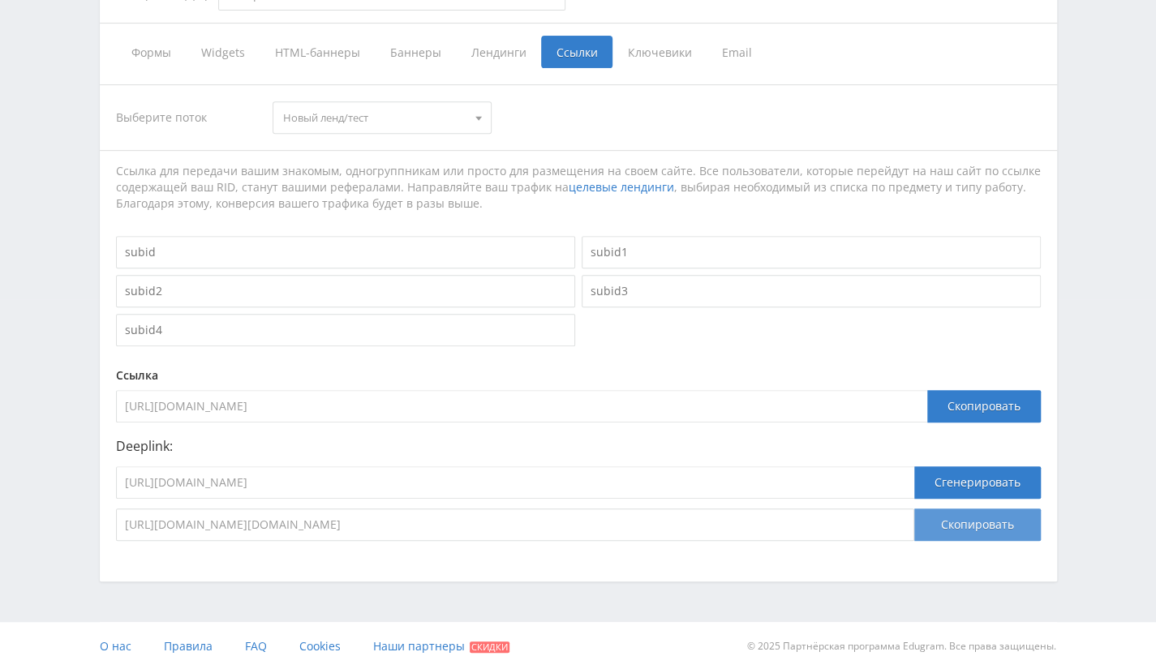
click at [965, 528] on button "Скопировать" at bounding box center [977, 525] width 127 height 32
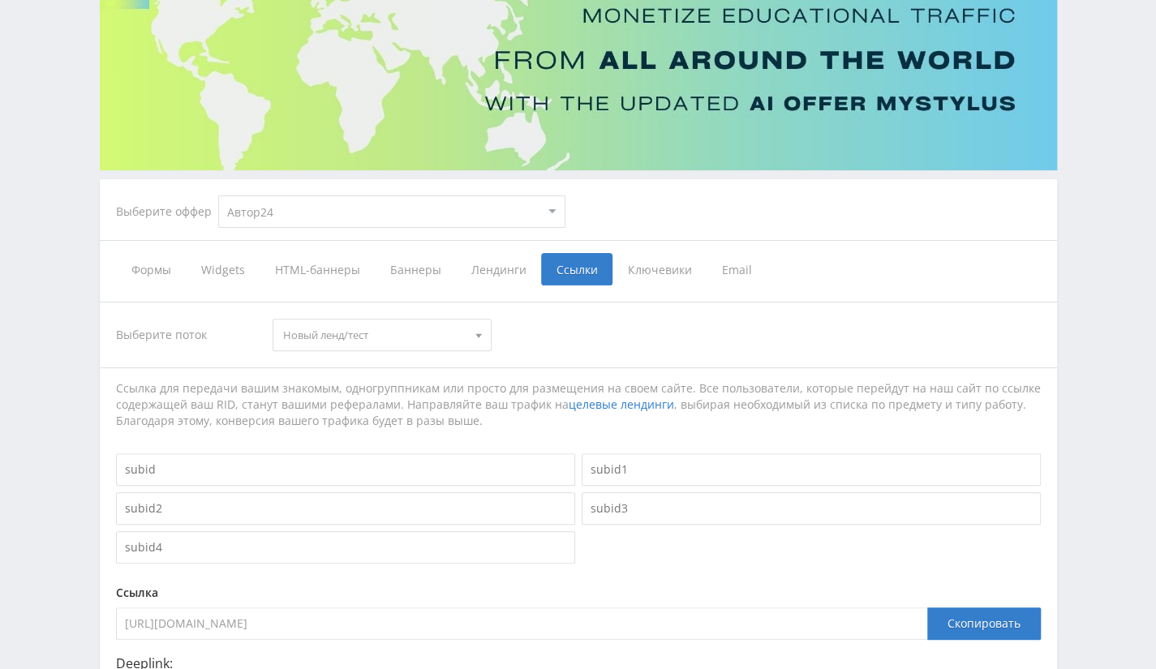
scroll to position [45, 0]
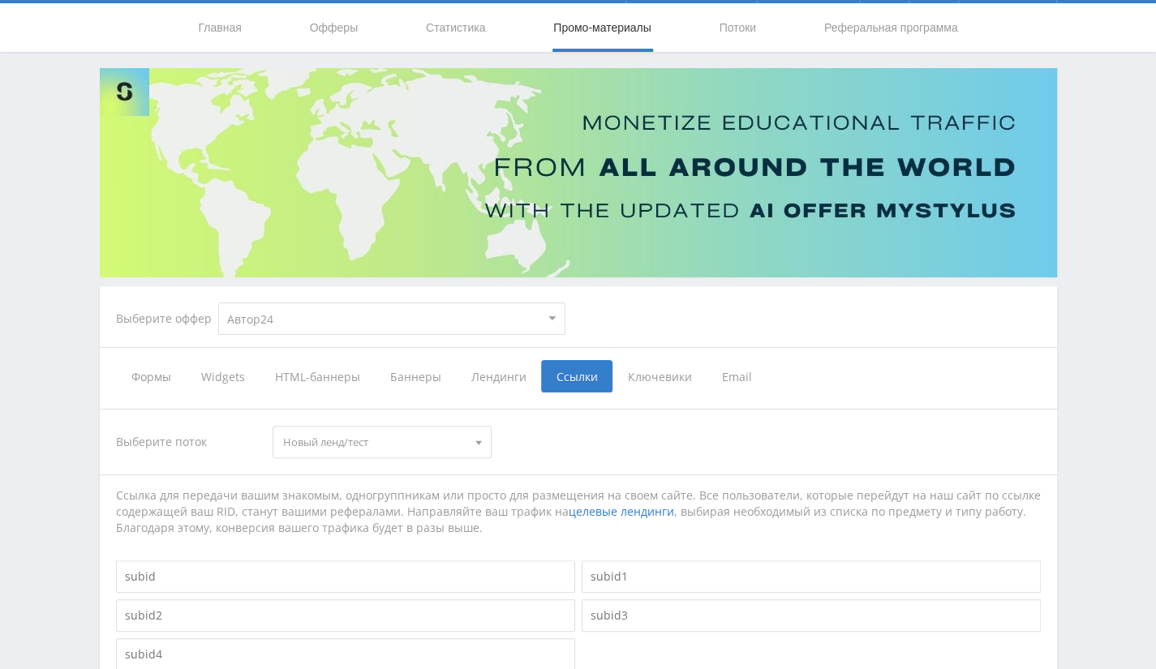
click at [408, 441] on span "Новый ленд/тест" at bounding box center [374, 442] width 183 height 31
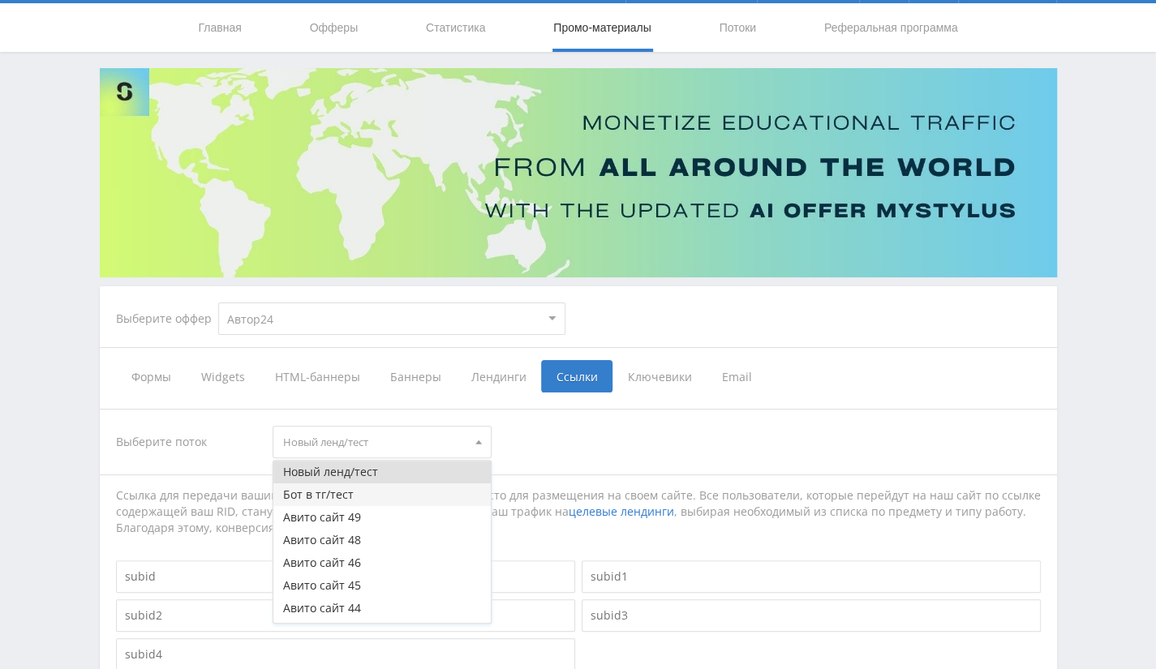
click at [373, 494] on button "Бот в тг/тест" at bounding box center [381, 495] width 217 height 23
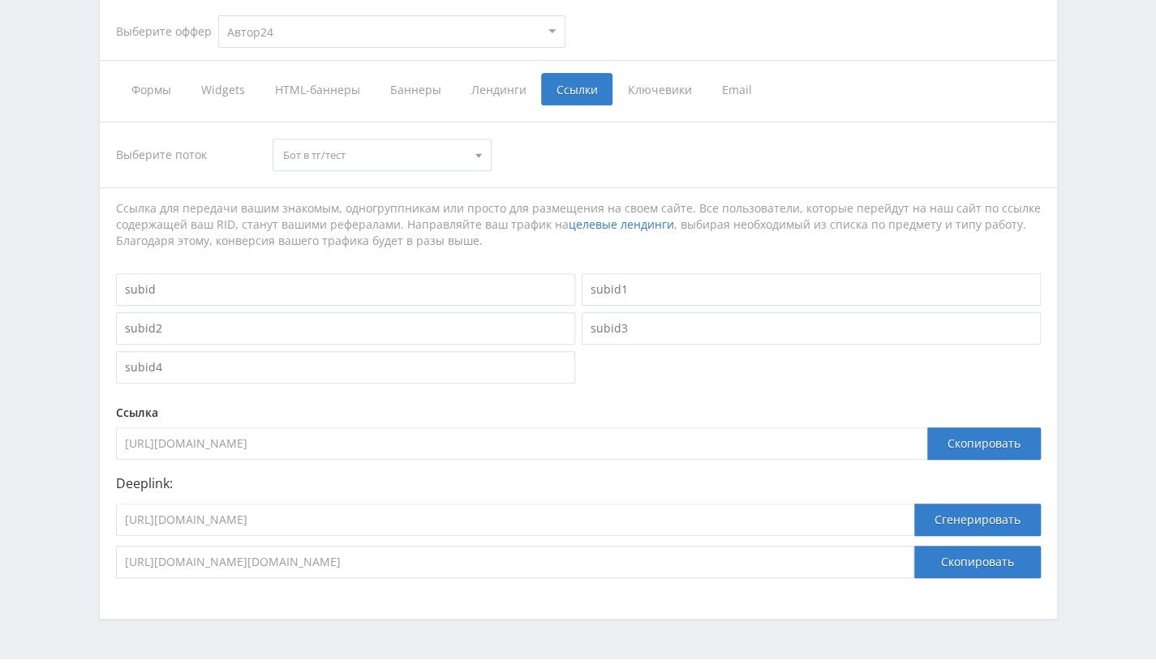
scroll to position [370, 0]
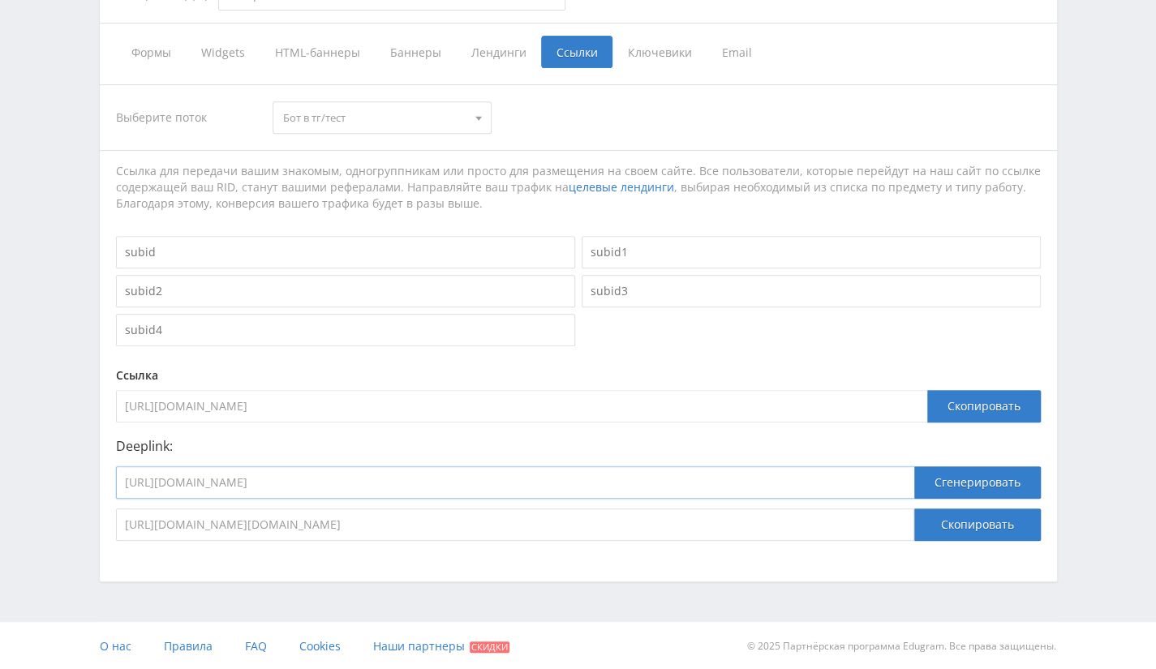
click at [430, 479] on input "https://uber-model.webflow.io/" at bounding box center [515, 482] width 798 height 32
paste input "@Author24ForCustomersBot"
type input "@Author24ForCustomersBot"
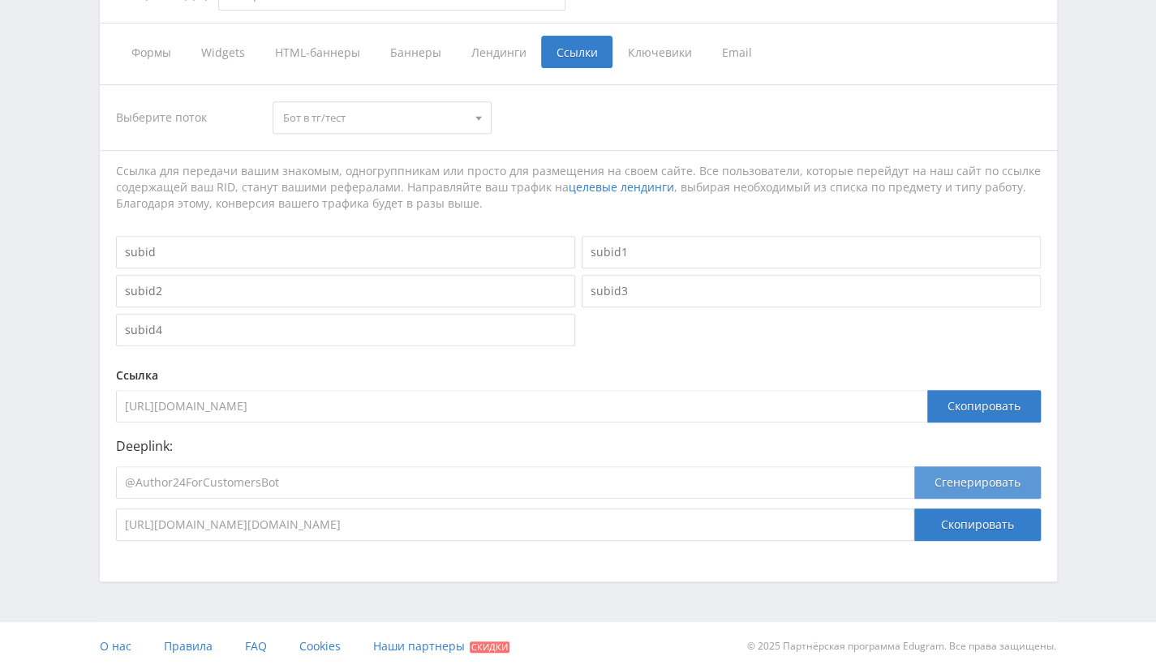
click at [995, 488] on button "Сгенерировать" at bounding box center [977, 482] width 127 height 32
click at [993, 479] on button "Сгенерировать" at bounding box center [977, 482] width 127 height 32
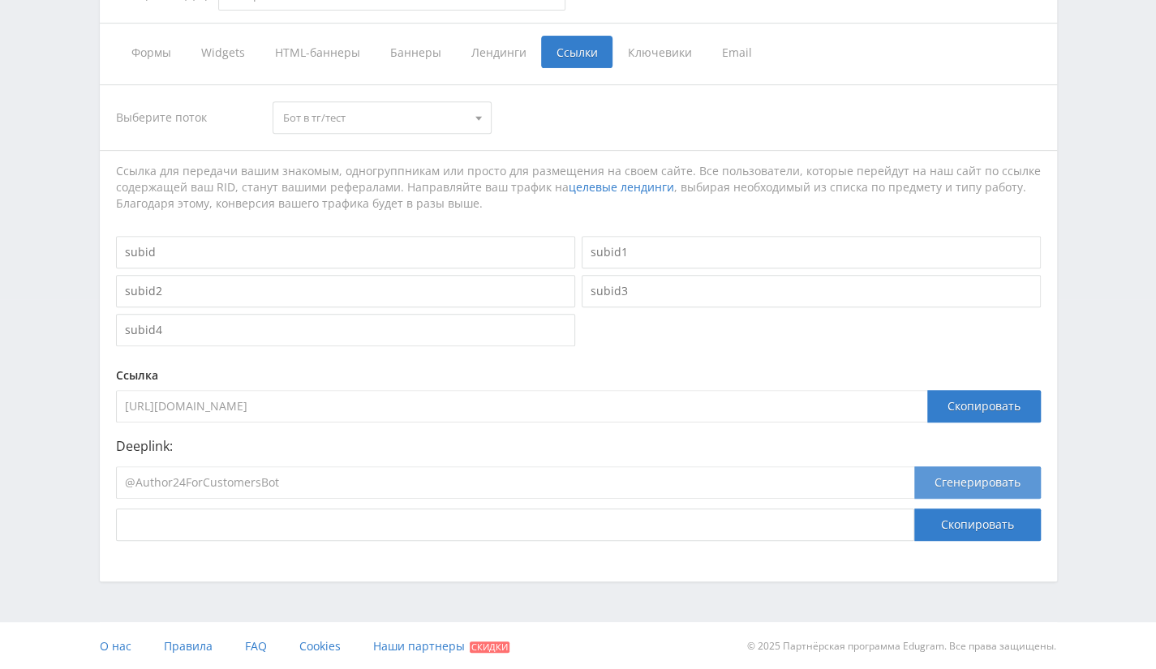
click at [993, 479] on button "Сгенерировать" at bounding box center [977, 482] width 127 height 32
click at [539, 492] on input "@Author24ForCustomersBot" at bounding box center [515, 482] width 798 height 32
click at [683, 629] on div "© 2025 Партнёрская программа Edugram. Все права защищены." at bounding box center [821, 646] width 471 height 49
